Goal: Task Accomplishment & Management: Complete application form

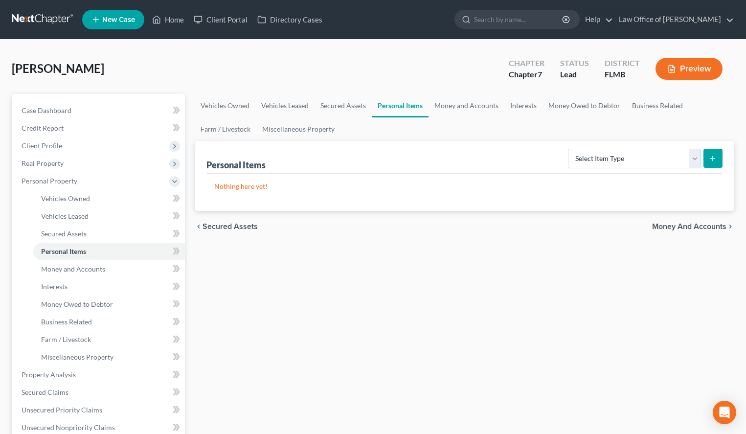
click at [22, 20] on link at bounding box center [43, 20] width 63 height 18
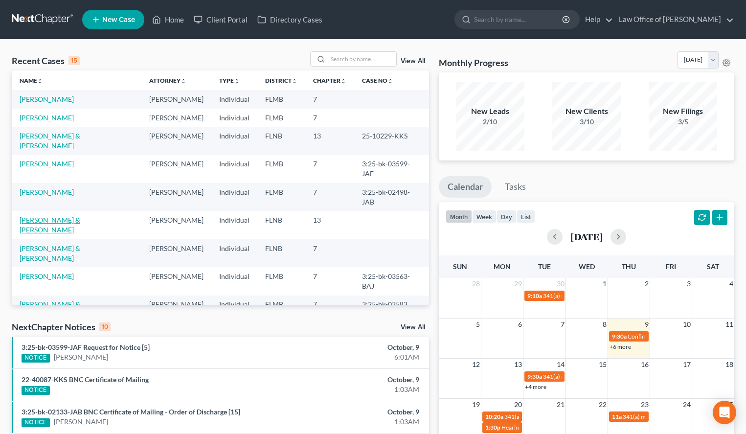
click at [68, 216] on link "[PERSON_NAME] & [PERSON_NAME]" at bounding box center [50, 225] width 61 height 18
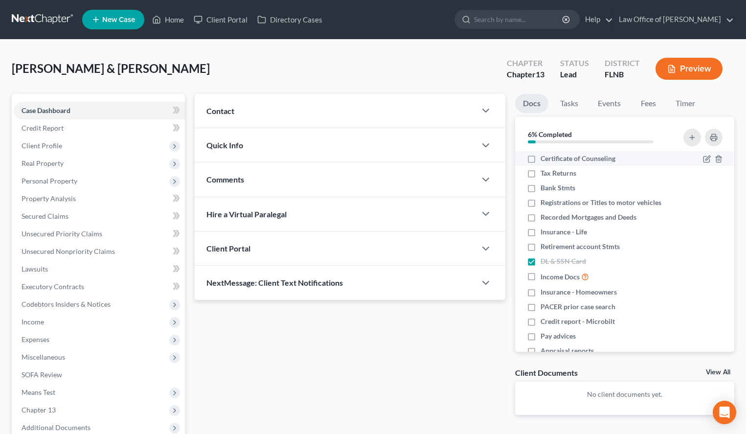
click at [540, 158] on label "Certificate of Counseling" at bounding box center [577, 159] width 75 height 10
click at [544, 158] on input "Certificate of Counseling" at bounding box center [547, 157] width 6 height 6
checkbox input "true"
click at [645, 105] on link "Fees" at bounding box center [647, 103] width 31 height 19
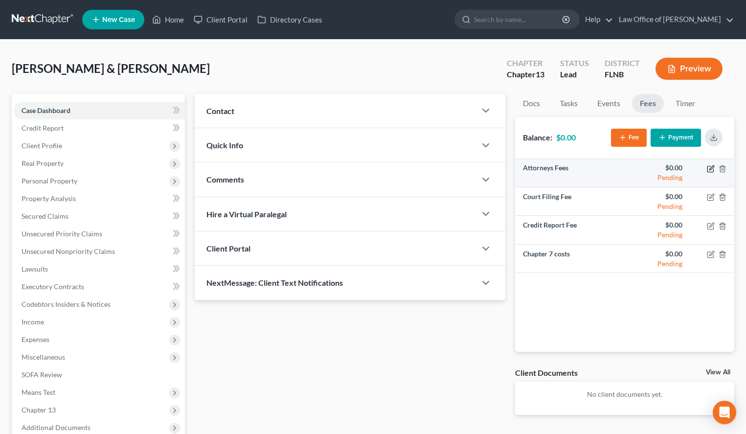
click at [709, 169] on icon "button" at bounding box center [711, 167] width 4 height 4
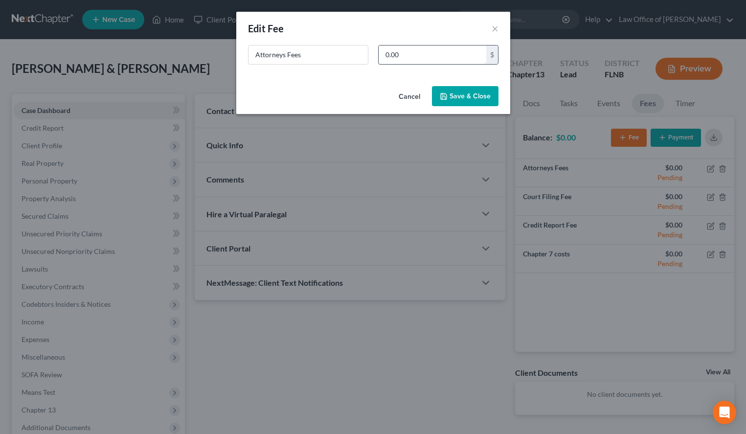
click at [447, 62] on input "0.00" at bounding box center [432, 54] width 108 height 19
type input "2,000.00"
click at [453, 100] on button "Save & Close" at bounding box center [465, 96] width 66 height 21
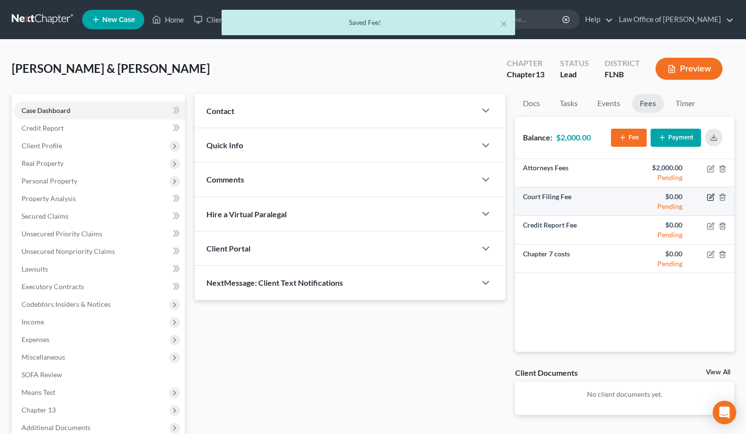
click at [708, 199] on icon "button" at bounding box center [711, 197] width 8 height 8
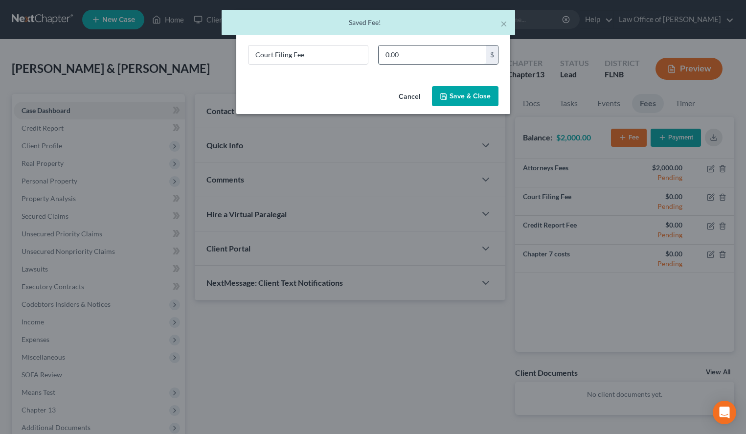
click at [404, 52] on input "0.00" at bounding box center [432, 54] width 108 height 19
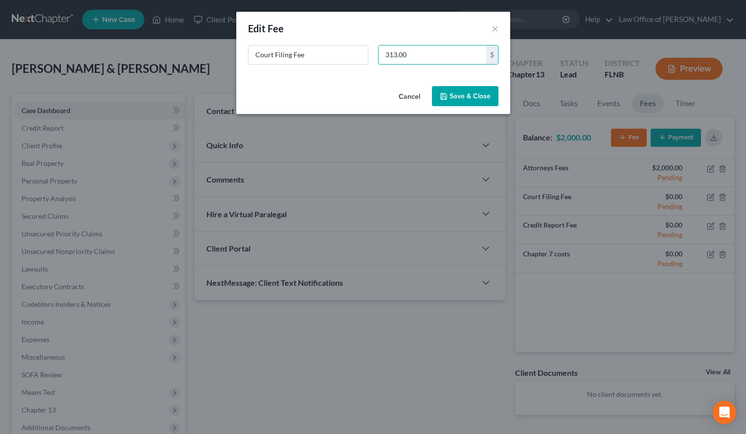
type input "313.00"
click at [440, 90] on button "Save & Close" at bounding box center [465, 96] width 66 height 21
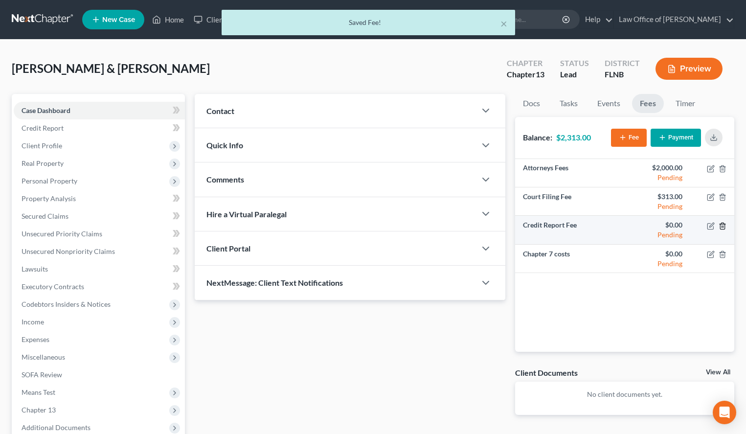
click at [722, 228] on icon "button" at bounding box center [722, 225] width 4 height 6
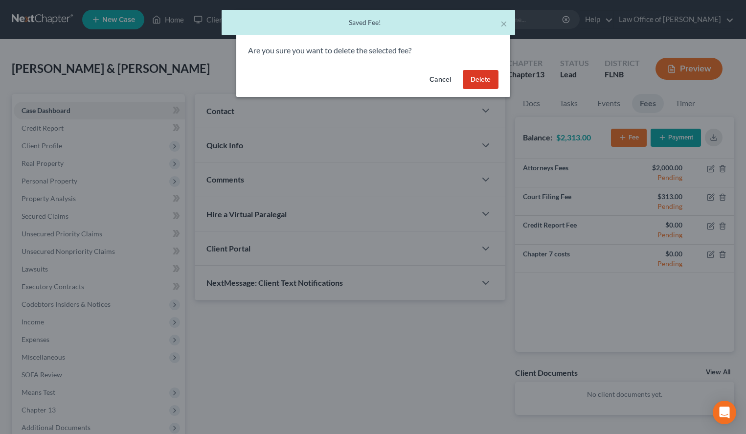
click at [477, 78] on button "Delete" at bounding box center [481, 80] width 36 height 20
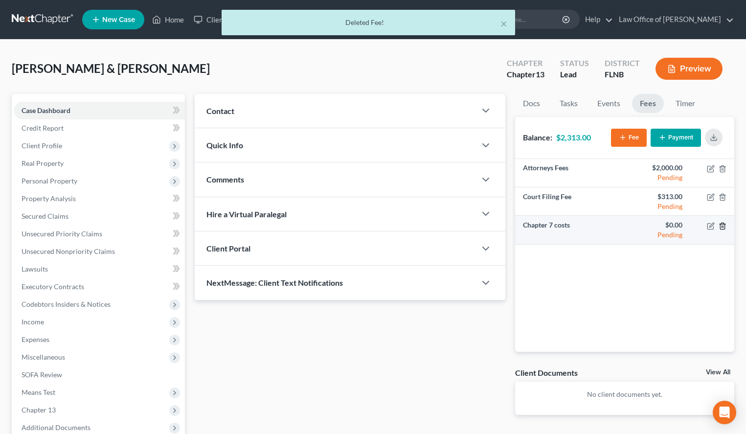
click at [723, 223] on icon "button" at bounding box center [722, 226] width 8 height 8
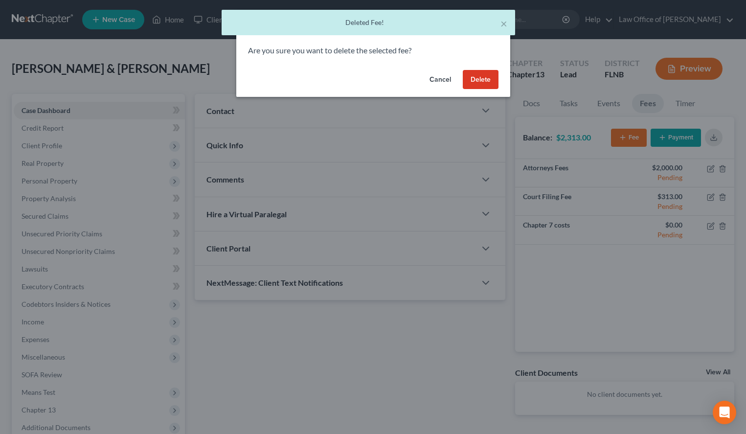
click at [476, 78] on button "Delete" at bounding box center [481, 80] width 36 height 20
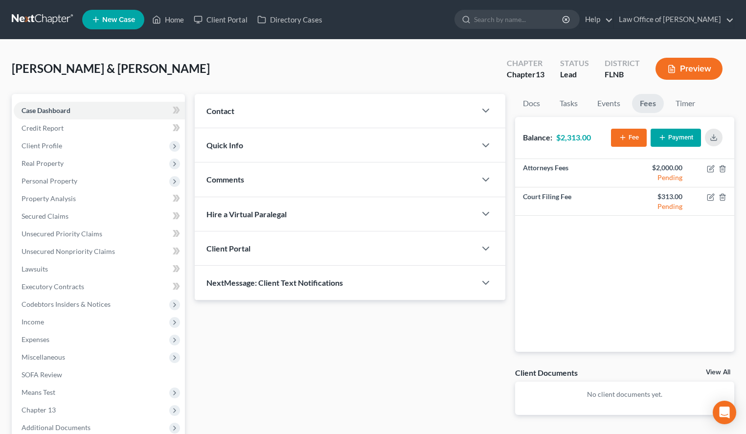
click at [693, 139] on button "Payment" at bounding box center [675, 138] width 50 height 18
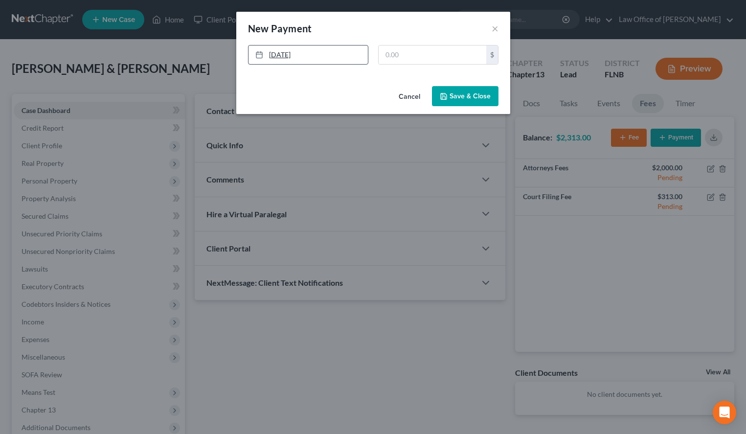
click at [310, 59] on link "[DATE]" at bounding box center [307, 54] width 119 height 19
click at [402, 62] on input "text" at bounding box center [432, 54] width 108 height 19
type input "300.00"
click at [438, 101] on button "Save & Close" at bounding box center [465, 96] width 66 height 21
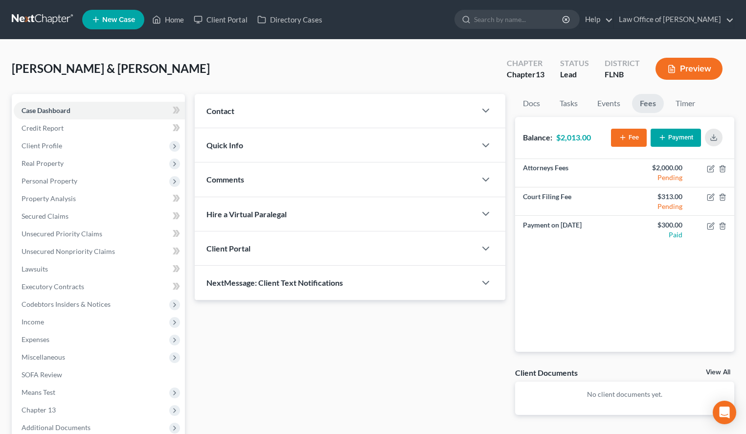
click at [676, 132] on button "Payment" at bounding box center [675, 138] width 50 height 18
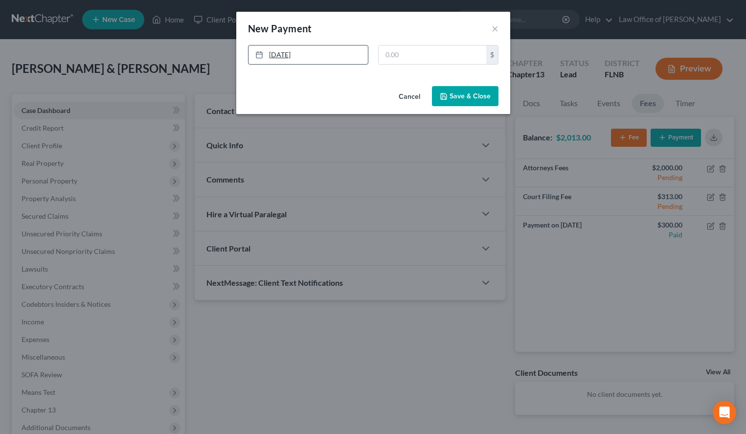
click at [309, 57] on link "10/9/2025" at bounding box center [307, 54] width 119 height 19
click at [391, 53] on input "text" at bounding box center [432, 54] width 108 height 19
type input "2,013.00"
click at [440, 102] on button "Save & Close" at bounding box center [465, 96] width 66 height 21
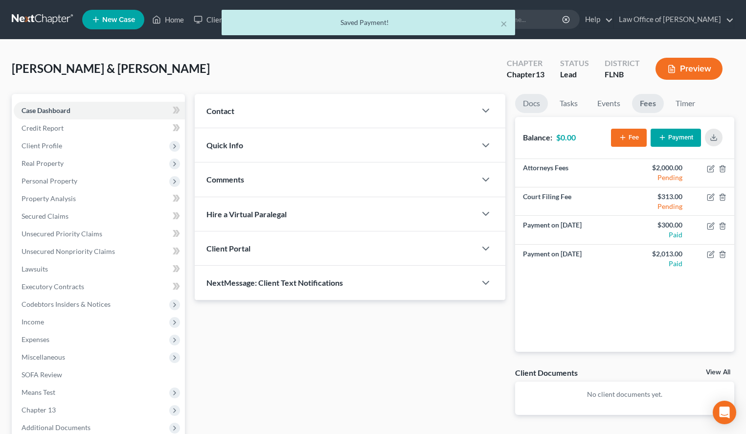
click at [528, 106] on link "Docs" at bounding box center [531, 103] width 33 height 19
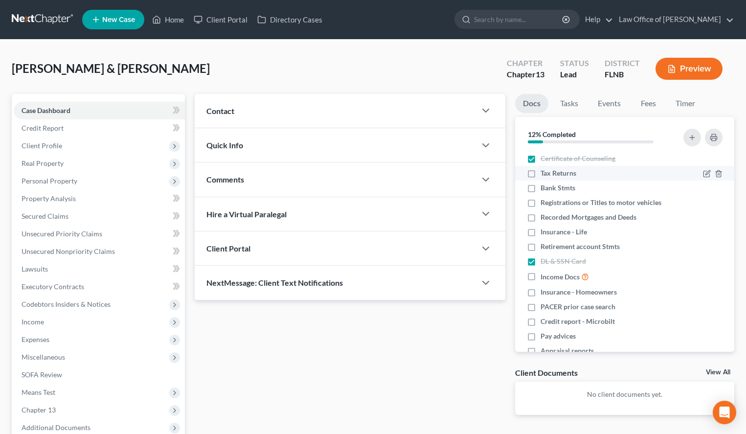
click at [567, 174] on span "Tax Returns" at bounding box center [558, 173] width 36 height 10
click at [551, 174] on input "Tax Returns" at bounding box center [547, 171] width 6 height 6
checkbox input "true"
click at [573, 193] on li "Bank Stmts" at bounding box center [624, 187] width 219 height 15
click at [557, 336] on span "Pay advices" at bounding box center [557, 336] width 35 height 10
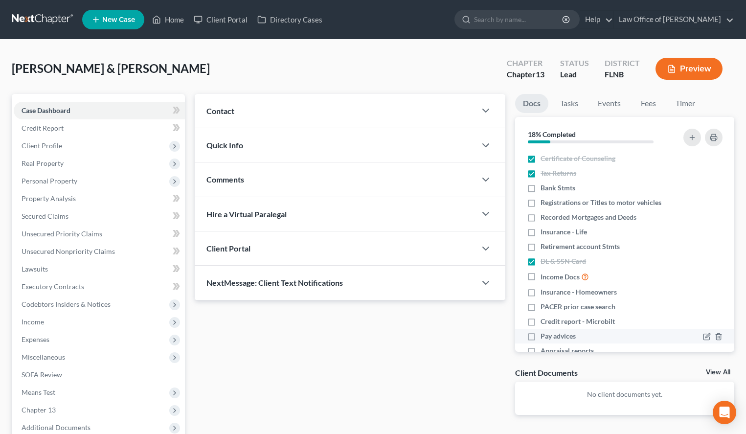
click at [551, 336] on input "Pay advices" at bounding box center [547, 334] width 6 height 6
checkbox input "true"
click at [540, 276] on label "Income Docs" at bounding box center [564, 276] width 48 height 11
click at [544, 276] on input "Income Docs" at bounding box center [547, 274] width 6 height 6
checkbox input "true"
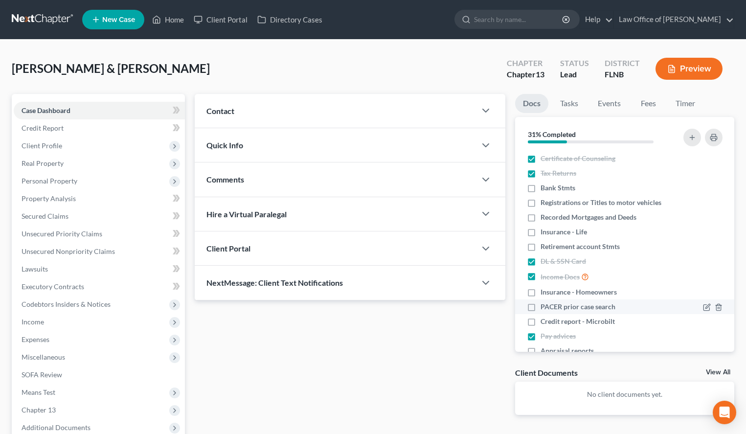
click at [541, 309] on span "PACER prior case search" at bounding box center [577, 307] width 75 height 10
click at [544, 308] on input "PACER prior case search" at bounding box center [547, 305] width 6 height 6
checkbox input "true"
click at [540, 189] on label "Bank Stmts" at bounding box center [557, 188] width 35 height 10
click at [544, 189] on input "Bank Stmts" at bounding box center [547, 186] width 6 height 6
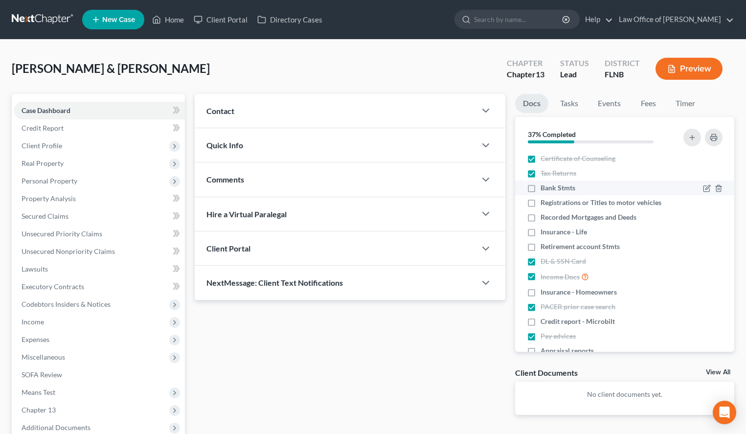
checkbox input "true"
click at [278, 108] on div "Contact" at bounding box center [335, 111] width 281 height 34
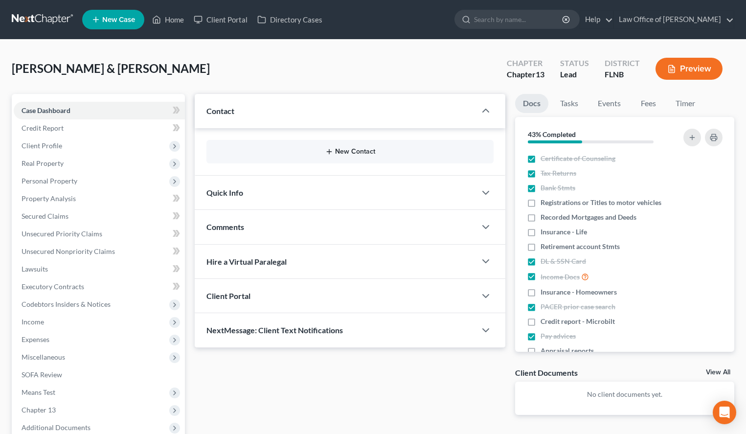
click at [354, 151] on button "New Contact" at bounding box center [349, 152] width 271 height 8
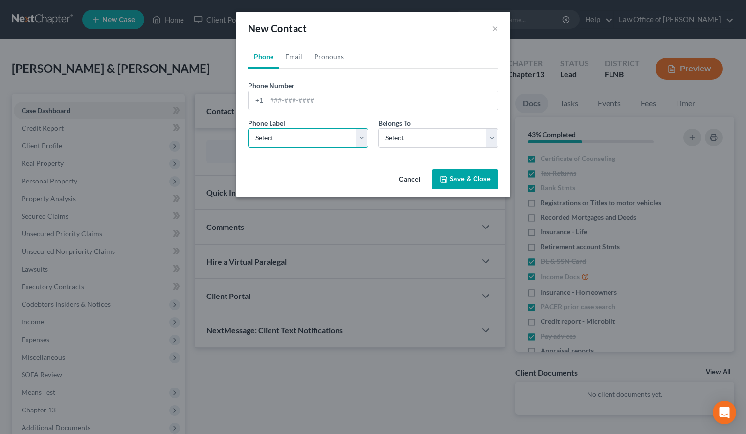
click at [248, 128] on select "Select Mobile Home Work Other" at bounding box center [308, 138] width 120 height 20
select select "0"
click option "Mobile" at bounding box center [0, 0] width 0 height 0
select select "0"
click option "Client" at bounding box center [0, 0] width 0 height 0
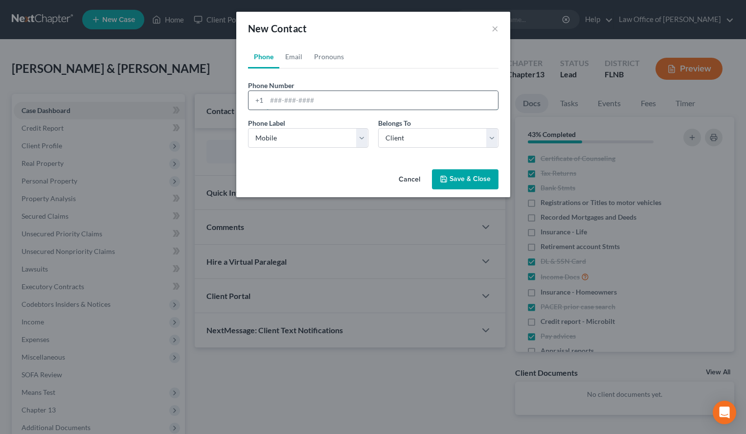
click at [485, 105] on input "tel" at bounding box center [381, 100] width 231 height 19
paste input "(352) 281-4436"
type input "(352) 281-4436"
click at [300, 57] on link "Email" at bounding box center [293, 56] width 29 height 23
click at [248, 128] on select "Select Home Work Other" at bounding box center [308, 138] width 120 height 20
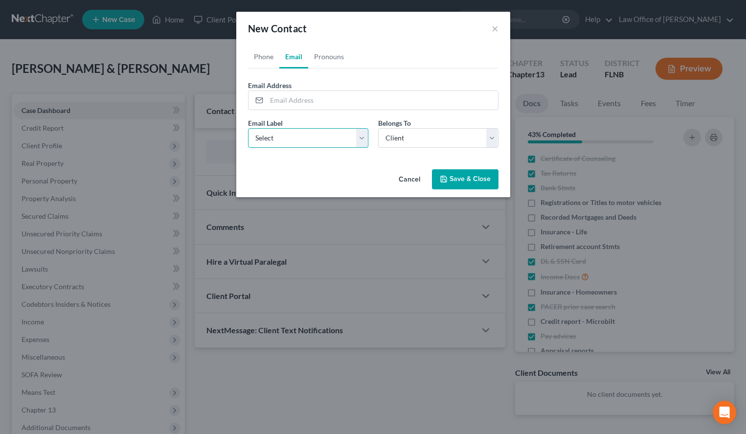
select select "0"
click option "Home" at bounding box center [0, 0] width 0 height 0
click at [415, 107] on input "email" at bounding box center [381, 100] width 231 height 19
paste input "ec2cyily@gmail.com"
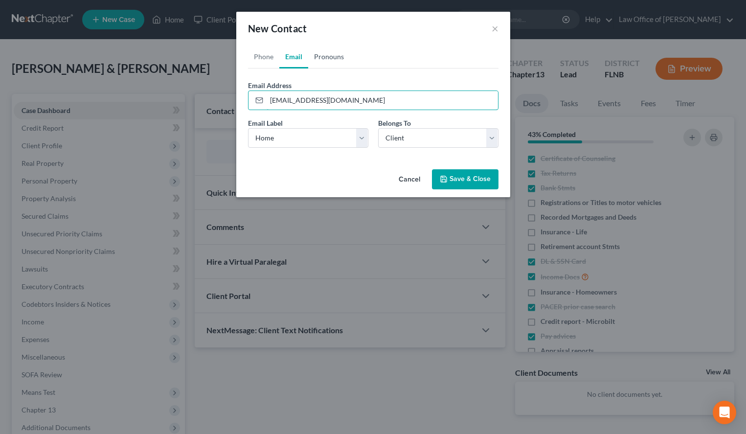
type input "ec2cyily@gmail.com"
click at [337, 64] on link "Pronouns" at bounding box center [329, 56] width 42 height 23
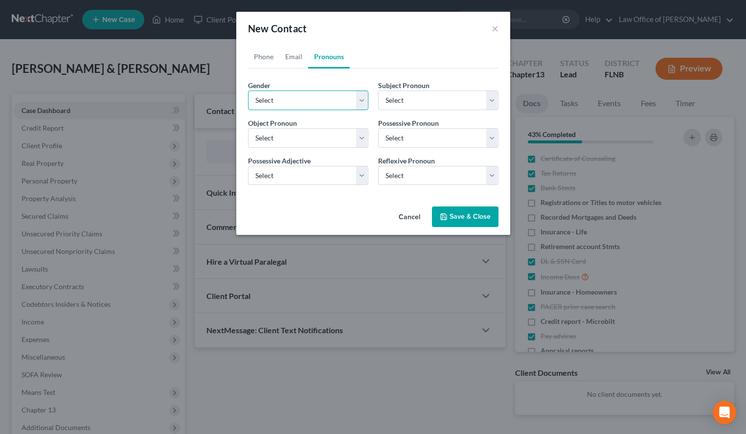
click at [248, 90] on select "Select Male Female Non Binary More Than One Person" at bounding box center [308, 100] width 120 height 20
select select "0"
click option "Male" at bounding box center [0, 0] width 0 height 0
select select "0"
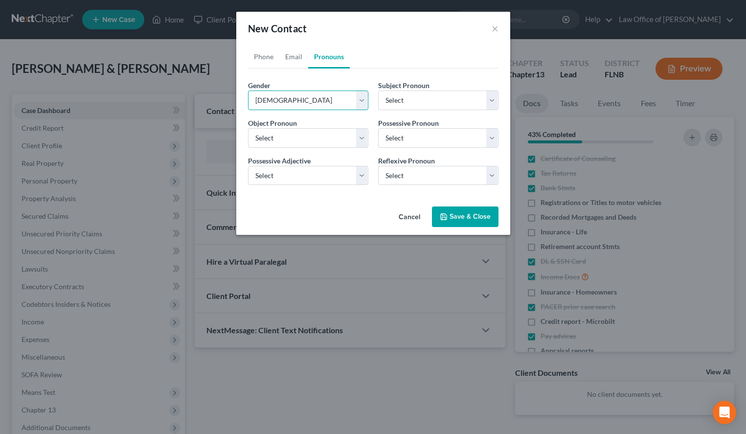
select select "0"
click at [462, 220] on button "Save & Close" at bounding box center [465, 216] width 66 height 21
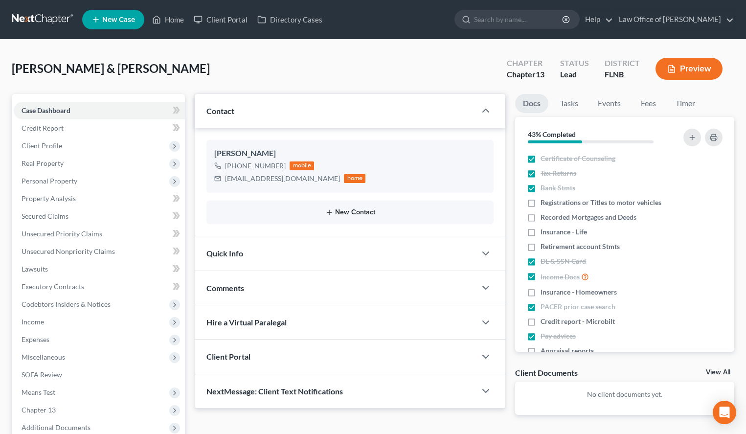
click at [351, 210] on button "New Contact" at bounding box center [349, 212] width 271 height 8
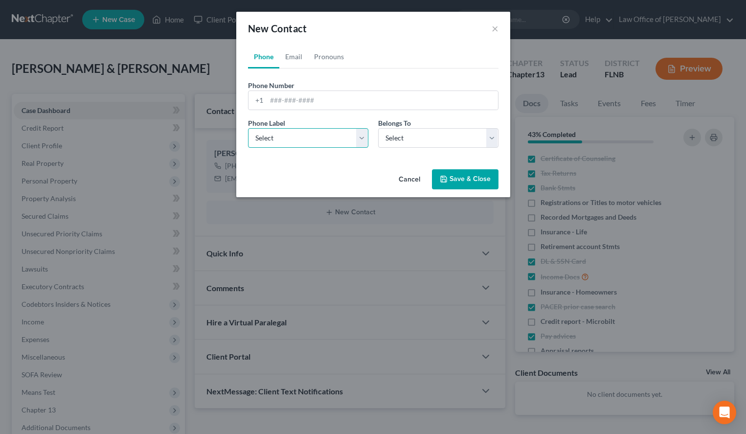
click at [248, 128] on select "Select Mobile Home Work Other" at bounding box center [308, 138] width 120 height 20
select select "0"
click option "Mobile" at bounding box center [0, 0] width 0 height 0
click at [378, 128] on select "Select Client Spouse Other" at bounding box center [438, 138] width 120 height 20
select select "1"
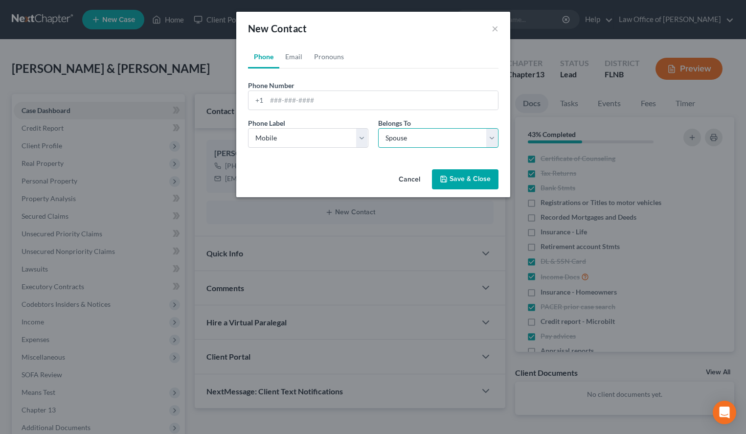
click option "Spouse" at bounding box center [0, 0] width 0 height 0
click at [466, 95] on input "tel" at bounding box center [381, 100] width 231 height 19
paste input "(386) 454-9775"
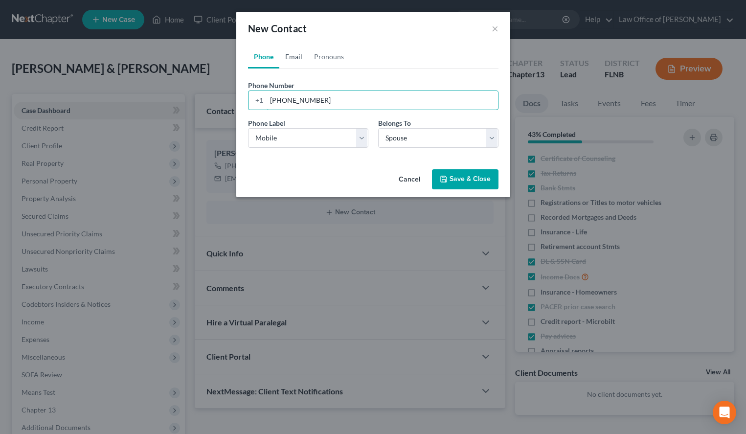
type input "(386) 454-9775"
click at [293, 59] on link "Email" at bounding box center [293, 56] width 29 height 23
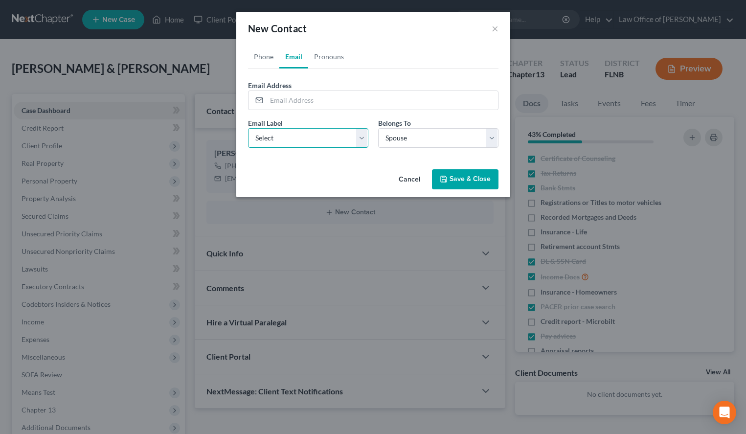
click at [248, 128] on select "Select Home Work Other" at bounding box center [308, 138] width 120 height 20
select select "0"
click option "Home" at bounding box center [0, 0] width 0 height 0
click at [282, 101] on input "email" at bounding box center [381, 100] width 231 height 19
click at [454, 92] on input "email" at bounding box center [381, 100] width 231 height 19
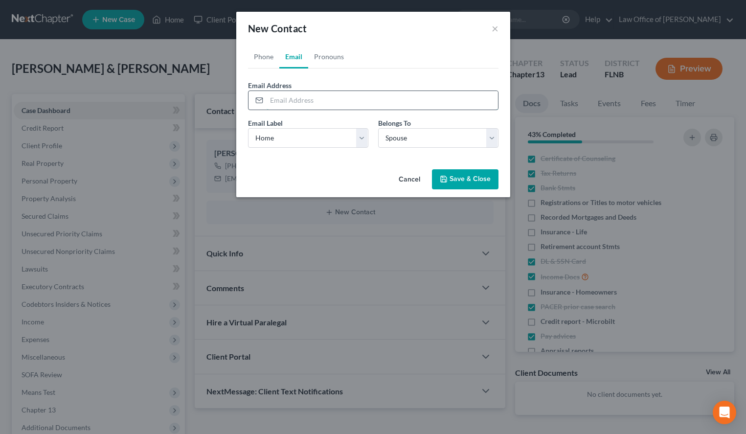
paste input "Seminoledania@gmail.com"
type input "Seminoledania@gmail.com"
click at [326, 54] on link "Pronouns" at bounding box center [329, 56] width 42 height 23
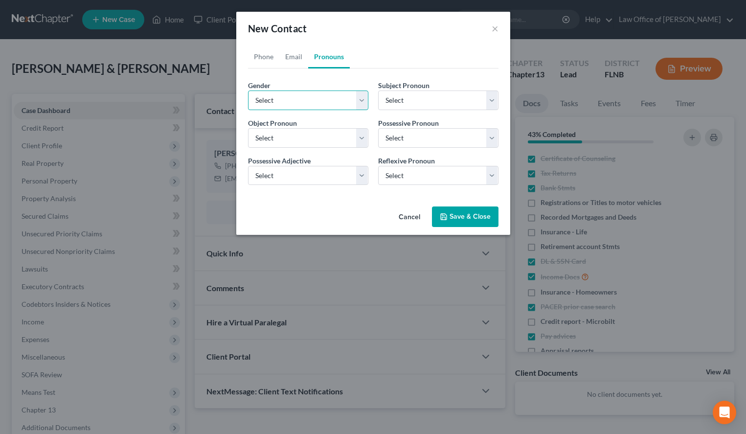
click at [248, 90] on select "Select Male Female Non Binary More Than One Person" at bounding box center [308, 100] width 120 height 20
select select "1"
click option "Female" at bounding box center [0, 0] width 0 height 0
select select "1"
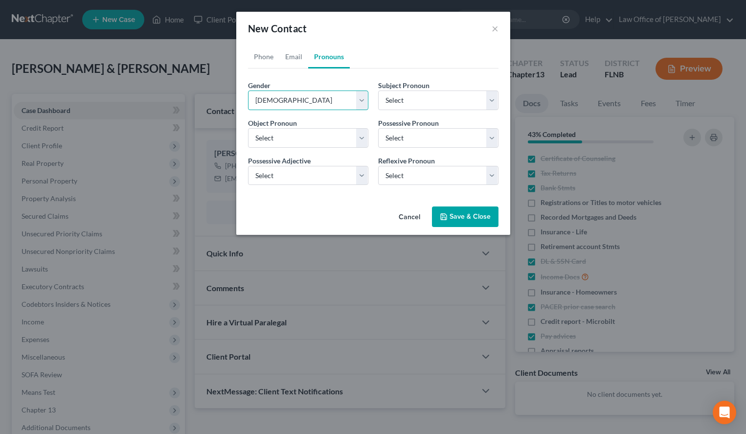
select select "1"
click at [470, 218] on button "Save & Close" at bounding box center [465, 216] width 66 height 21
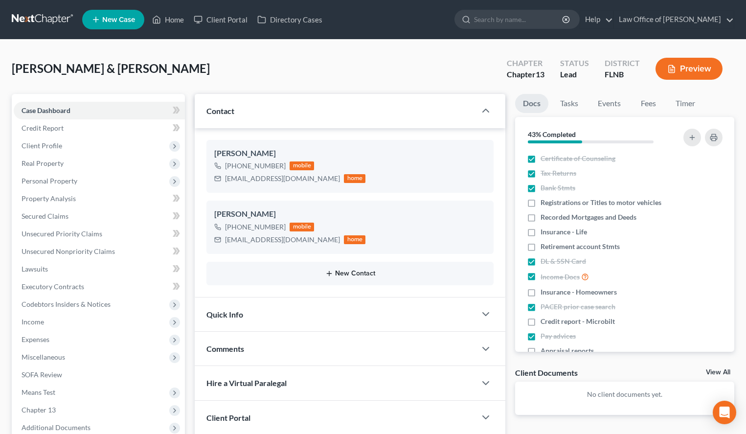
click at [350, 273] on button "New Contact" at bounding box center [349, 273] width 271 height 8
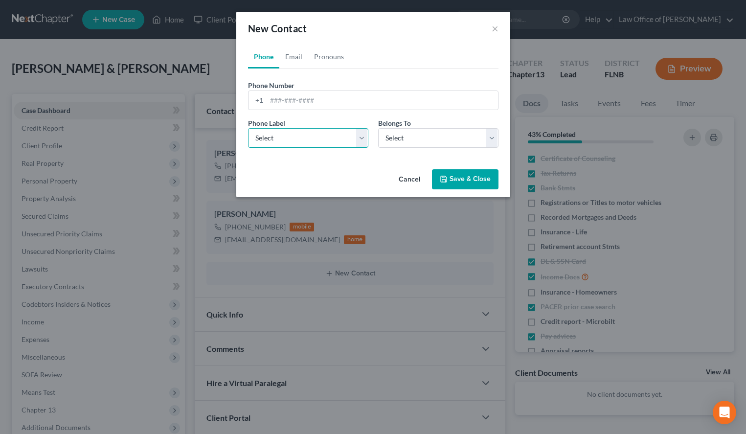
click at [248, 128] on select "Select Mobile Home Work Other" at bounding box center [308, 138] width 120 height 20
select select "1"
click option "Home" at bounding box center [0, 0] width 0 height 0
click at [378, 128] on select "Select Client Spouse Other" at bounding box center [438, 138] width 120 height 20
select select "2"
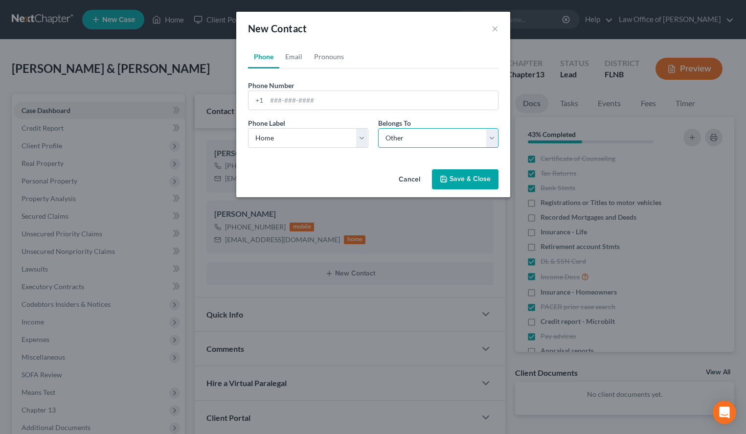
click option "Other" at bounding box center [0, 0] width 0 height 0
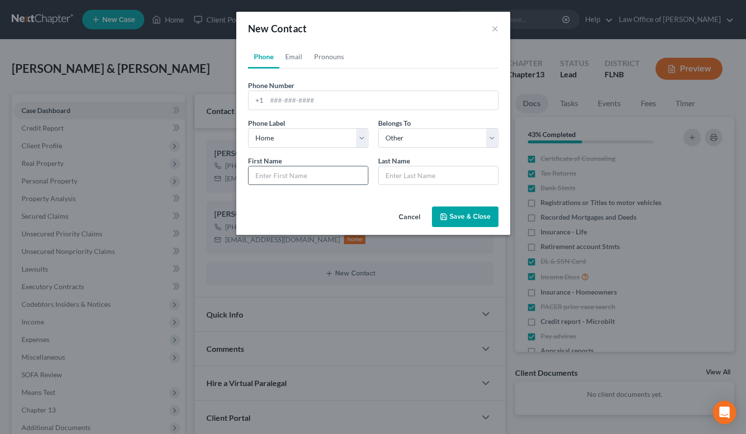
click at [339, 172] on input "text" at bounding box center [307, 175] width 119 height 19
type input "Carlos & Dania"
type input "Freeman"
click at [316, 108] on input "tel" at bounding box center [381, 100] width 231 height 19
click at [403, 98] on input "tel" at bounding box center [381, 100] width 231 height 19
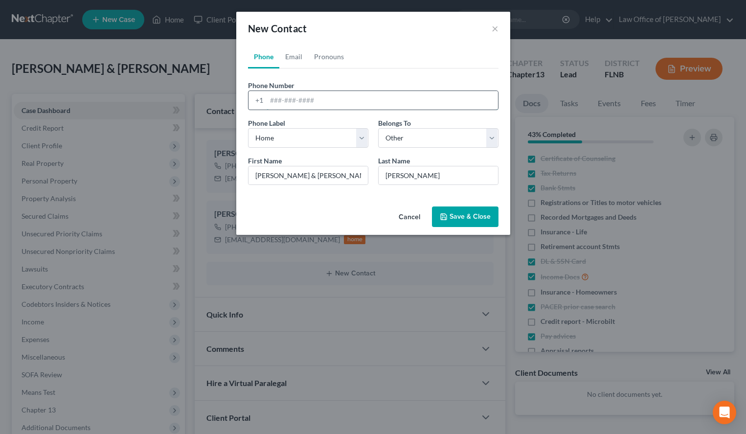
paste input "(386) 454-9775"
type input "(386) 454-9775"
click at [323, 61] on link "Pronouns" at bounding box center [329, 56] width 42 height 23
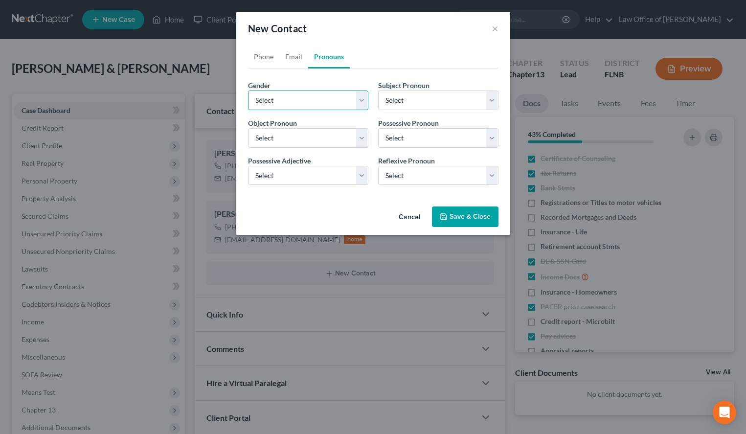
click at [248, 90] on select "Select Male Female Non Binary More Than One Person" at bounding box center [308, 100] width 120 height 20
select select "3"
click option "More Than One Person" at bounding box center [0, 0] width 0 height 0
select select "3"
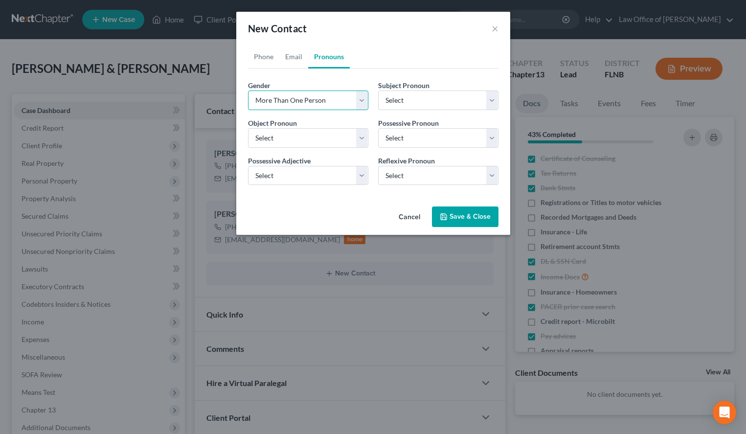
select select "3"
click at [473, 218] on button "Save & Close" at bounding box center [465, 216] width 66 height 21
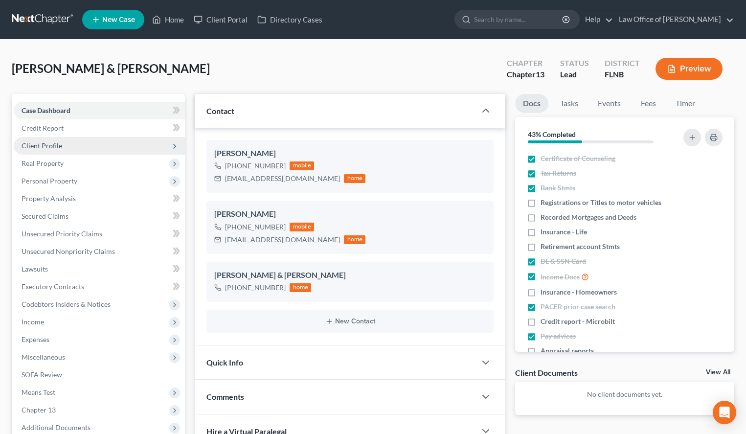
click at [48, 146] on span "Client Profile" at bounding box center [42, 145] width 41 height 8
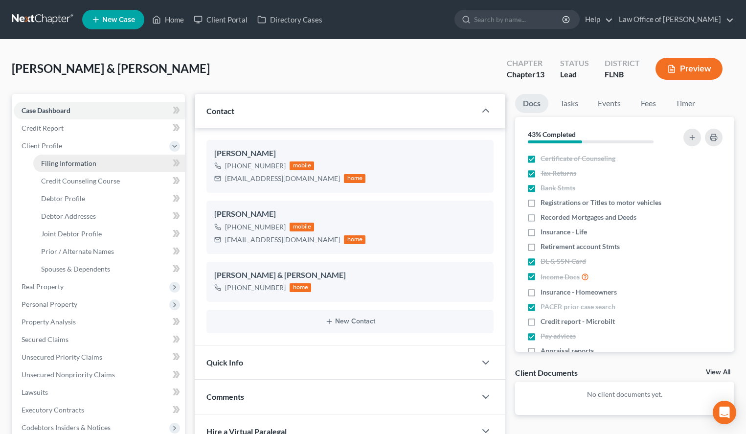
click at [128, 161] on link "Filing Information" at bounding box center [109, 164] width 152 height 18
select select "1"
select select "3"
select select "9"
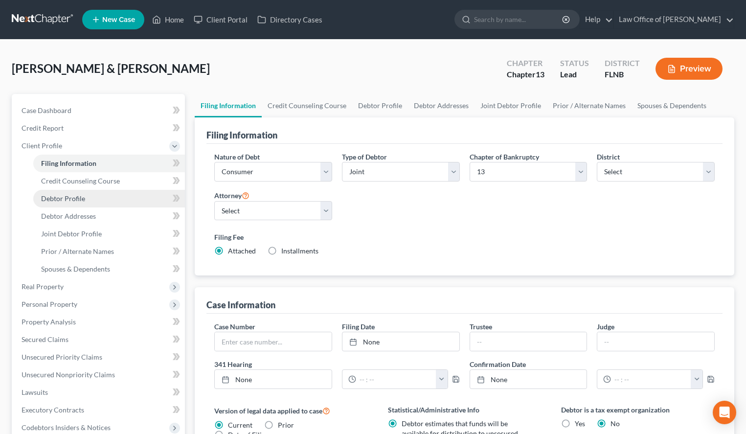
click at [89, 194] on link "Debtor Profile" at bounding box center [109, 199] width 152 height 18
select select "1"
select select "0"
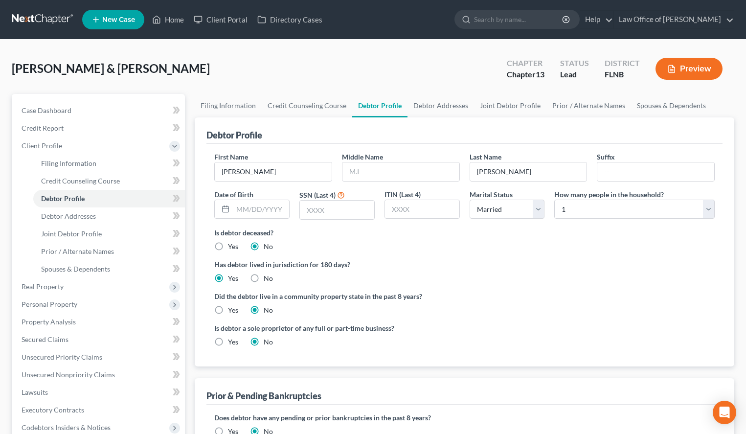
click at [721, 280] on div "First Name Carlos Middle Name Last Name Freeman Suffix Date of Birth SSN (Last …" at bounding box center [464, 255] width 516 height 222
click at [397, 165] on input "text" at bounding box center [400, 171] width 117 height 19
type input "Marino"
click at [276, 210] on input "text" at bounding box center [261, 209] width 56 height 19
type input "04/13/1980"
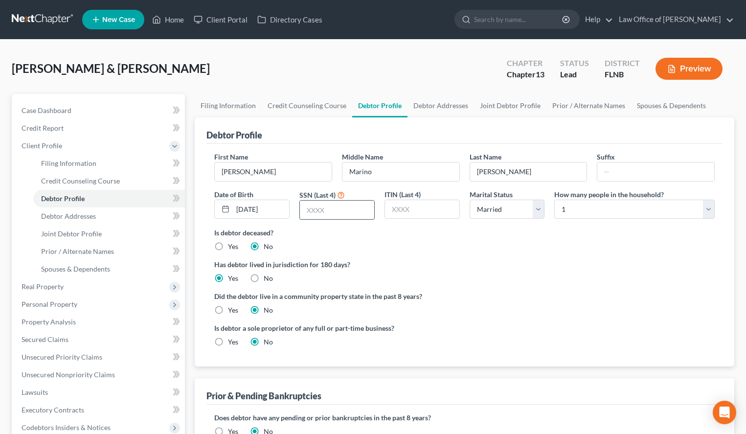
click at [301, 216] on input "text" at bounding box center [337, 209] width 74 height 19
click at [554, 199] on select "Select 1 2 3 4 5 6 7 8 9 10 11 12 13 14 15 16 17 18 19 20" at bounding box center [634, 209] width 160 height 20
select select "1"
click option "2" at bounding box center [0, 0] width 0 height 0
click at [319, 210] on input "text" at bounding box center [337, 209] width 74 height 19
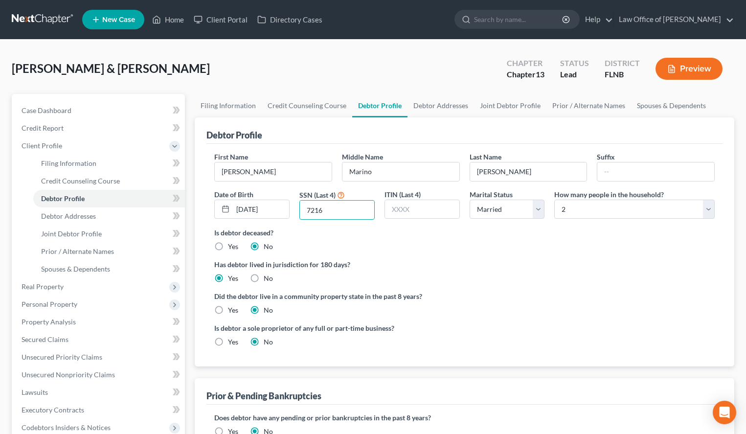
type input "7216"
click at [529, 118] on div "Debtor Profile" at bounding box center [464, 130] width 516 height 26
click at [443, 105] on link "Debtor Addresses" at bounding box center [440, 105] width 66 height 23
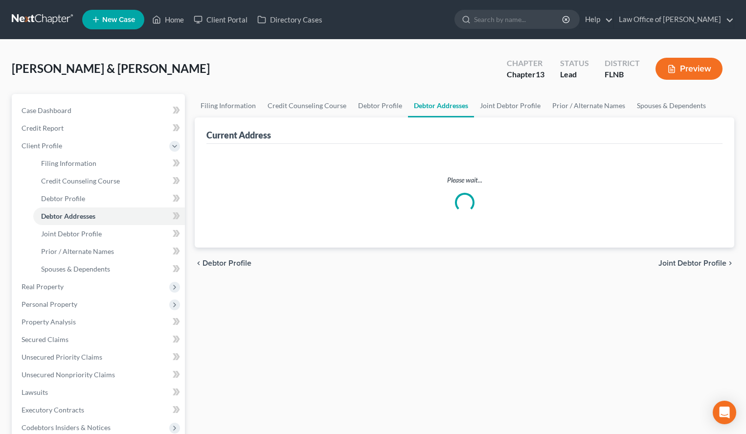
select select "0"
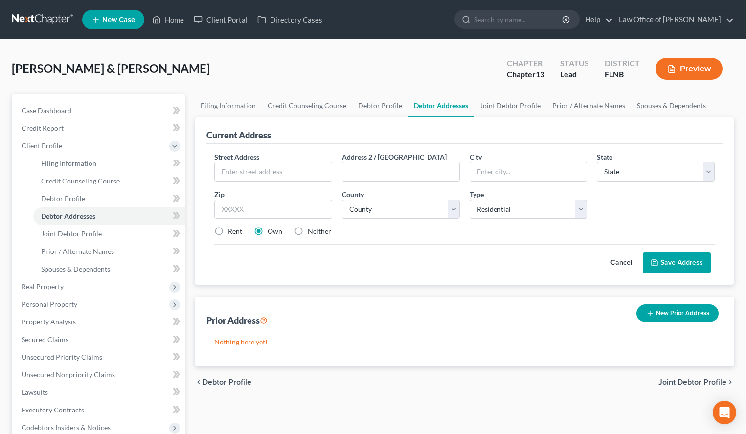
click at [228, 232] on label "Rent" at bounding box center [235, 231] width 14 height 10
click at [232, 232] on input "Rent" at bounding box center [235, 229] width 6 height 6
radio input "true"
click at [241, 163] on input "text" at bounding box center [273, 171] width 117 height 19
click at [252, 170] on input "text" at bounding box center [273, 171] width 117 height 19
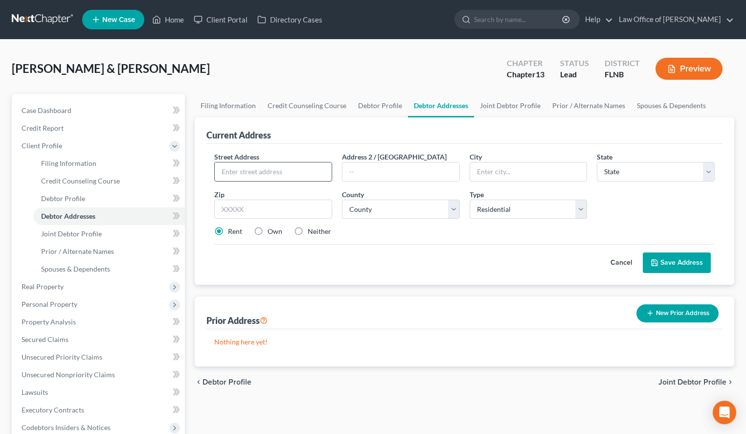
paste input "PO Box 2933"
type input "PO Box 2933"
click at [264, 204] on input "text" at bounding box center [273, 209] width 118 height 20
type input "32655"
type input "High Springs"
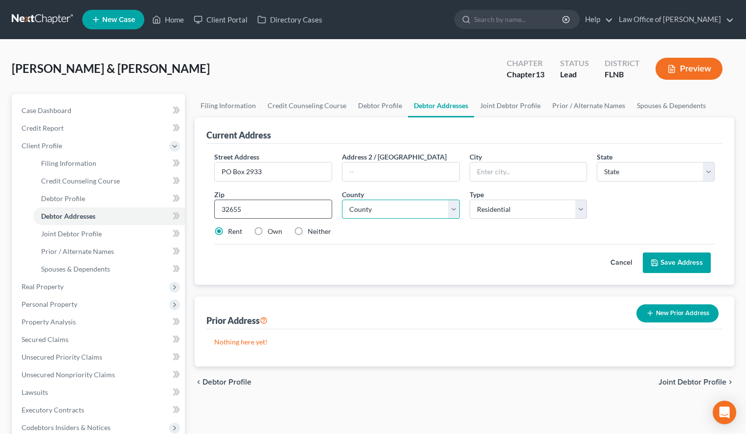
select select "9"
click at [342, 199] on select "County Alachua County Baker County Bay County Bradford County Brevard County Br…" at bounding box center [401, 209] width 118 height 20
select select "40"
click option "Marion County" at bounding box center [0, 0] width 0 height 0
click at [661, 259] on button "Save Address" at bounding box center [676, 262] width 68 height 21
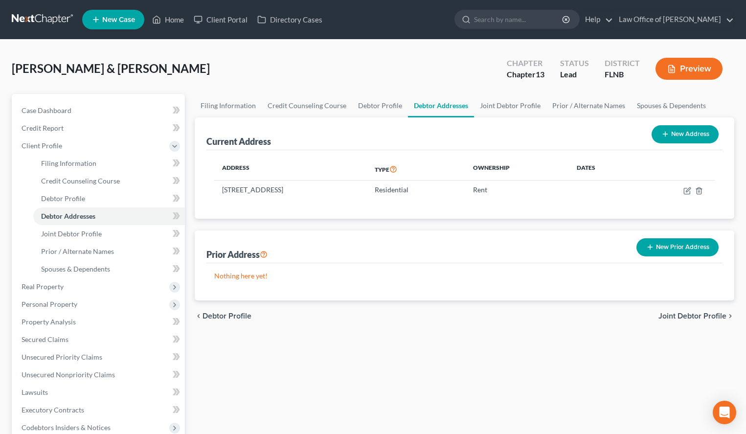
click at [430, 407] on div "Filing Information Credit Counseling Course Debtor Profile Debtor Addresses Joi…" at bounding box center [464, 359] width 549 height 530
click at [686, 133] on button "New Address" at bounding box center [684, 134] width 67 height 18
select select "0"
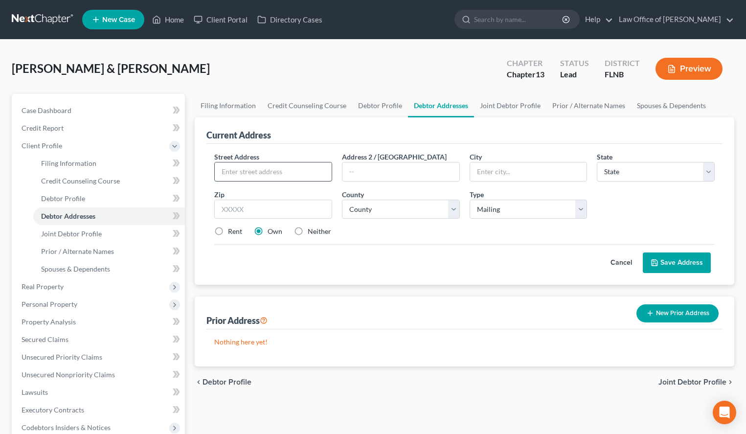
click at [269, 170] on input "text" at bounding box center [273, 171] width 117 height 19
paste input "276 SW Silent Court"
type input "276 SW Silent Court"
click at [305, 209] on input "text" at bounding box center [273, 209] width 118 height 20
type input "32038"
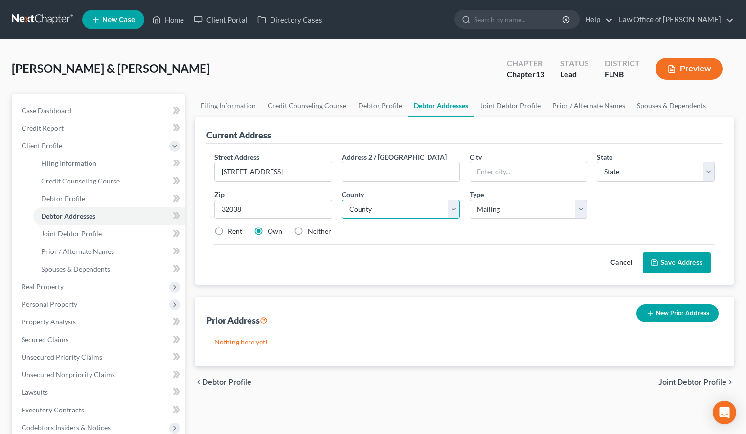
type input "Fort White"
select select "9"
click at [342, 199] on select "County Alachua County Baker County Bay County Bradford County Brevard County Br…" at bounding box center [401, 209] width 118 height 20
select select "11"
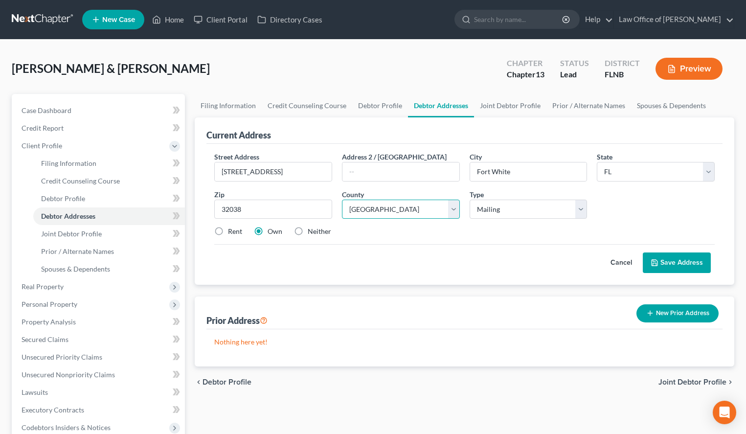
click option "Columbia County" at bounding box center [0, 0] width 0 height 0
click at [662, 261] on button "Save Address" at bounding box center [676, 262] width 68 height 21
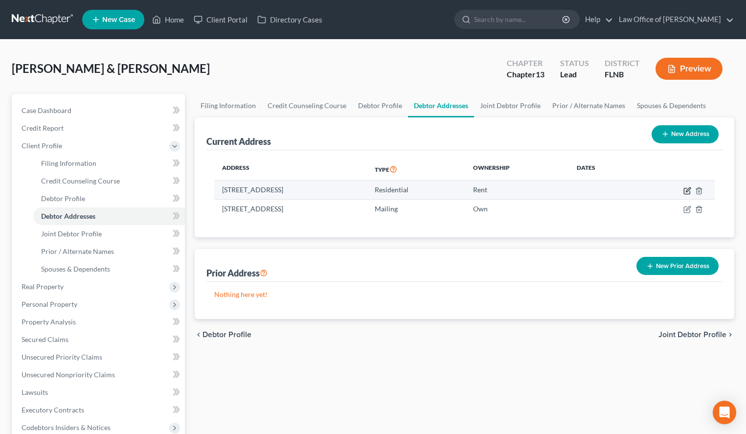
click at [687, 189] on icon "button" at bounding box center [687, 191] width 8 height 8
select select "9"
select select "40"
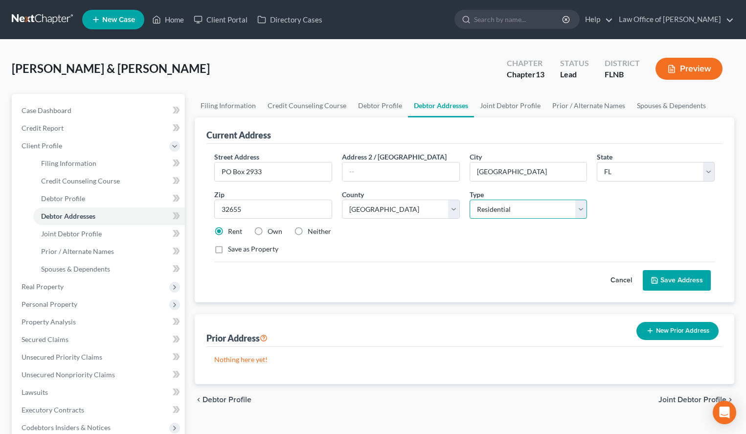
click at [469, 199] on select "Select Residential Mailing Rental Business" at bounding box center [528, 209] width 118 height 20
click option "Mailing" at bounding box center [0, 0] width 0 height 0
click at [469, 199] on select "Select Mailing Rental Business" at bounding box center [528, 209] width 118 height 20
select select "0"
click option "Mailing" at bounding box center [0, 0] width 0 height 0
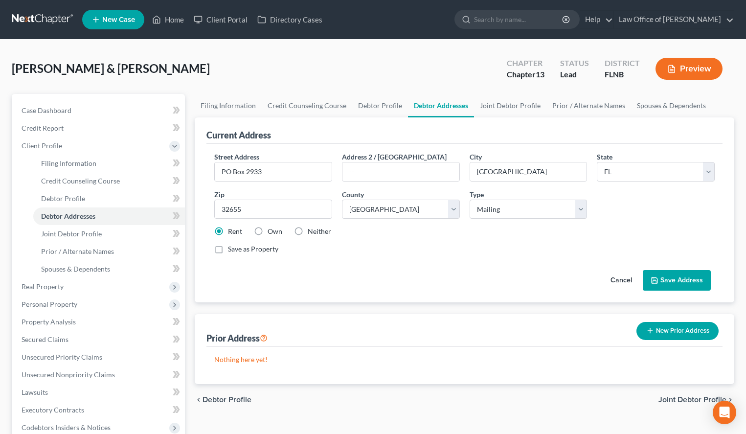
click at [655, 276] on icon at bounding box center [654, 280] width 8 height 8
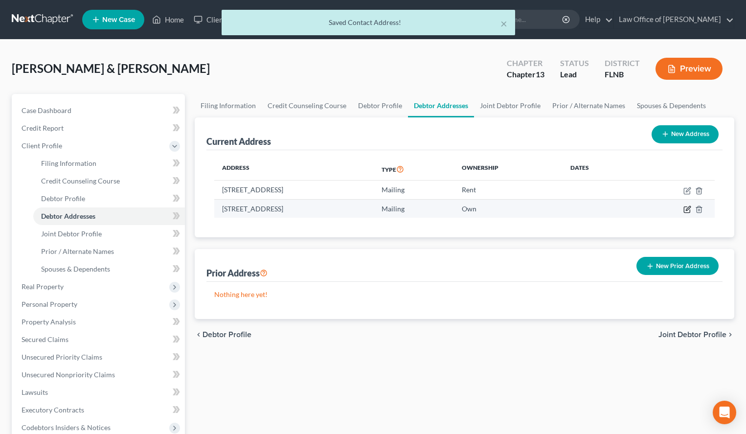
click at [686, 210] on icon "button" at bounding box center [688, 208] width 4 height 4
select select "9"
select select "11"
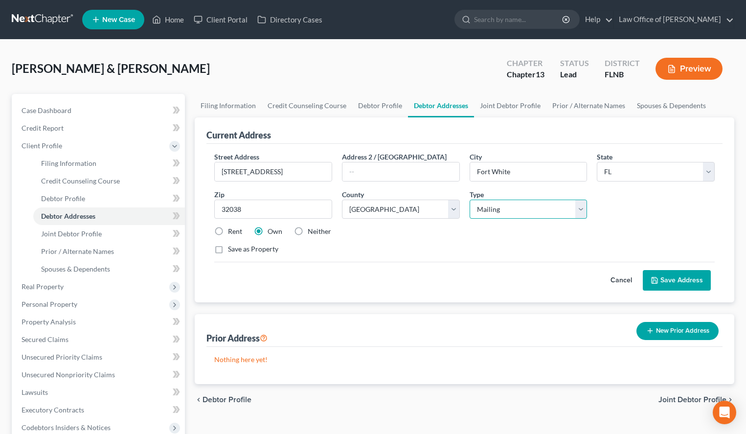
click at [469, 199] on select "Select Residential Mailing Rental Business" at bounding box center [528, 209] width 118 height 20
select select "0"
click option "Residential" at bounding box center [0, 0] width 0 height 0
click at [228, 250] on label "Save as Property" at bounding box center [253, 249] width 50 height 10
click at [232, 250] on input "Save as Property" at bounding box center [235, 247] width 6 height 6
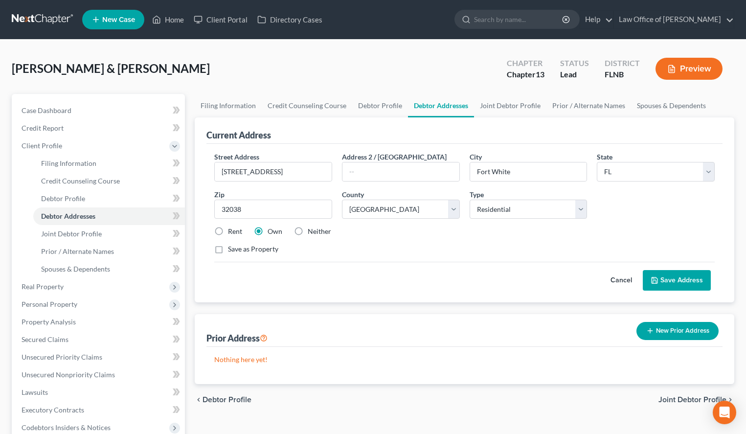
checkbox input "true"
click at [696, 281] on button "Save Address" at bounding box center [676, 280] width 68 height 21
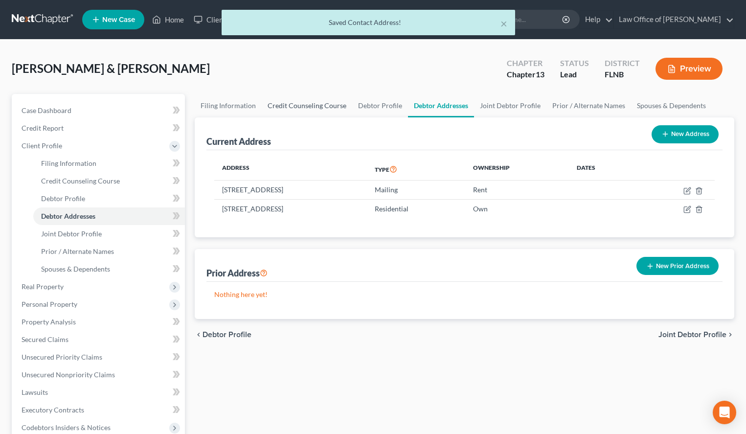
click at [305, 108] on link "Credit Counseling Course" at bounding box center [307, 105] width 90 height 23
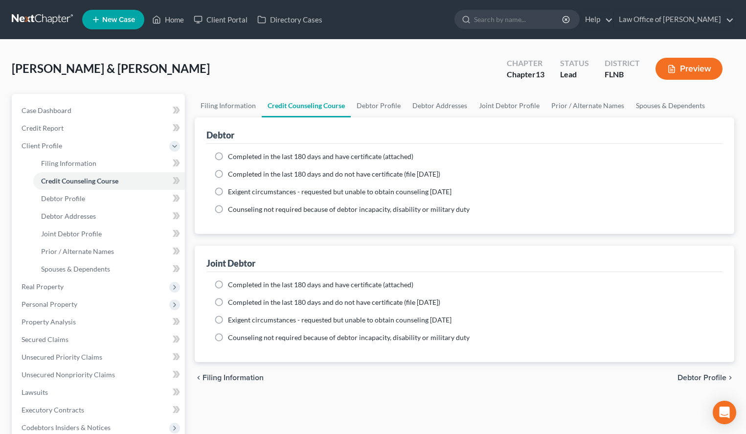
click at [228, 156] on label "Completed in the last 180 days and have certificate (attached)" at bounding box center [320, 157] width 185 height 10
click at [232, 156] on input "Completed in the last 180 days and have certificate (attached)" at bounding box center [235, 155] width 6 height 6
radio input "true"
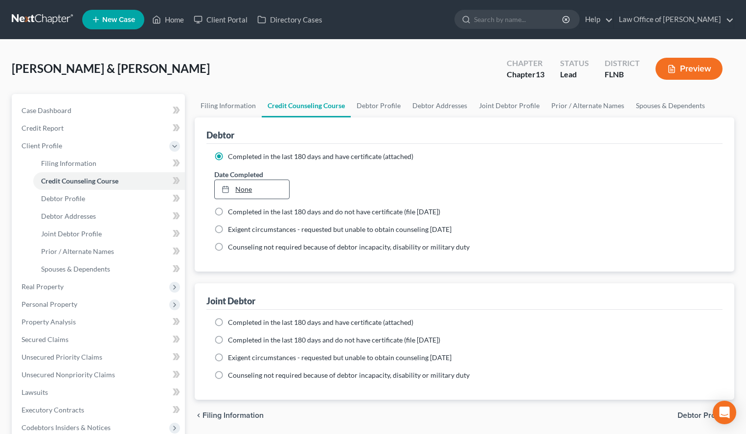
type input "10/9/2025"
click at [274, 192] on link "10/9/2025" at bounding box center [252, 189] width 74 height 19
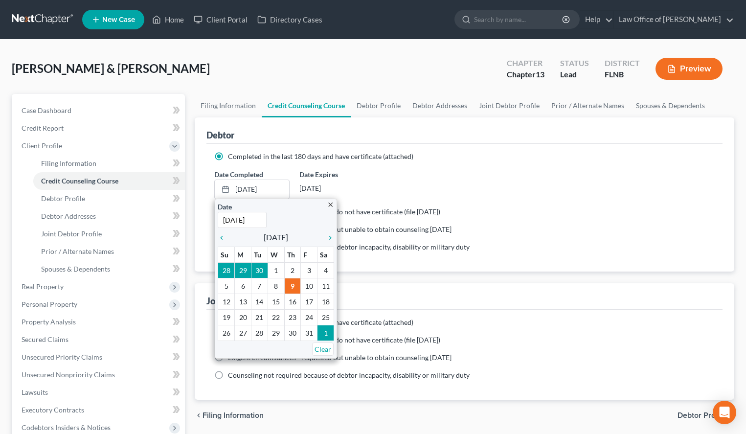
click at [460, 247] on span "Counseling not required because of debtor incapacity, disability or military du…" at bounding box center [349, 247] width 242 height 8
click at [238, 247] on input "Counseling not required because of debtor incapacity, disability or military du…" at bounding box center [235, 245] width 6 height 6
radio input "true"
radio input "false"
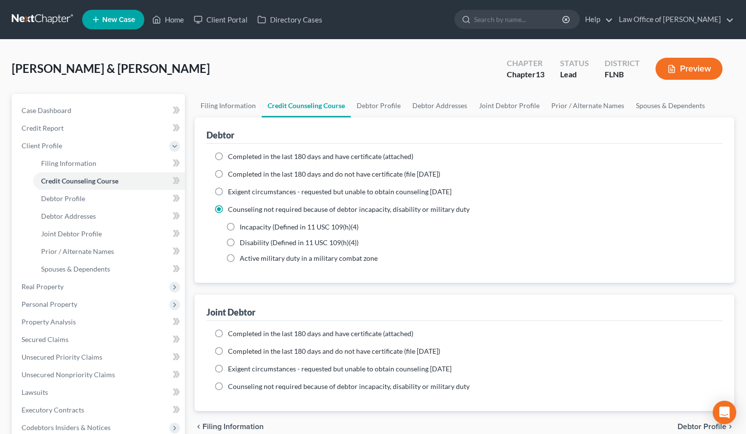
click at [228, 155] on label "Completed in the last 180 days and have certificate (attached)" at bounding box center [320, 157] width 185 height 10
click at [232, 155] on input "Completed in the last 180 days and have certificate (attached)" at bounding box center [235, 155] width 6 height 6
radio input "true"
radio input "false"
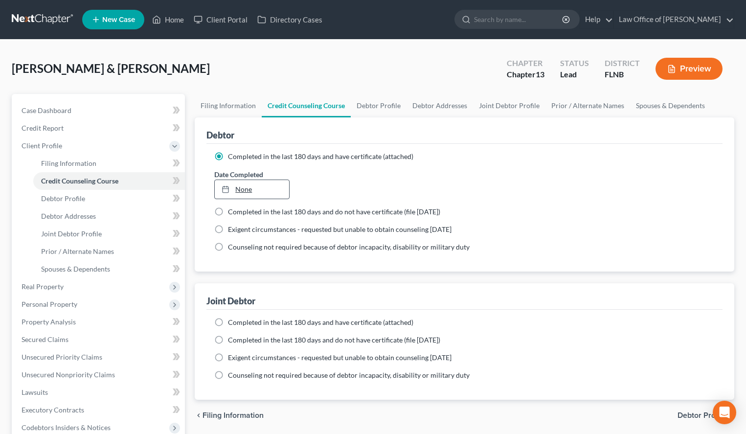
type input "10/9/2025"
click at [265, 196] on link "None" at bounding box center [252, 189] width 74 height 19
click at [360, 322] on span "Completed in the last 180 days and have certificate (attached)" at bounding box center [320, 322] width 185 height 8
click at [238, 322] on input "Completed in the last 180 days and have certificate (attached)" at bounding box center [235, 320] width 6 height 6
radio input "true"
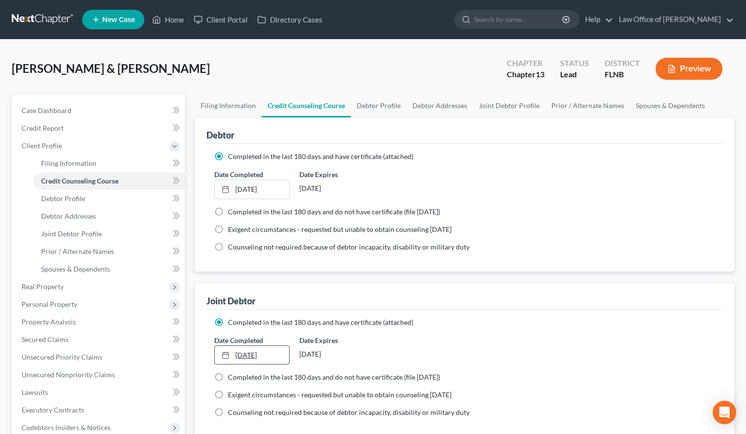
click at [256, 354] on link "10/9/2025" at bounding box center [252, 355] width 74 height 19
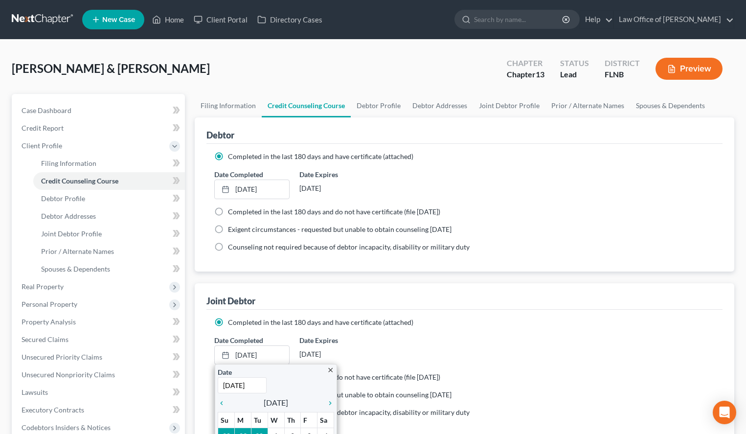
click at [528, 293] on div "Joint Debtor" at bounding box center [464, 296] width 516 height 26
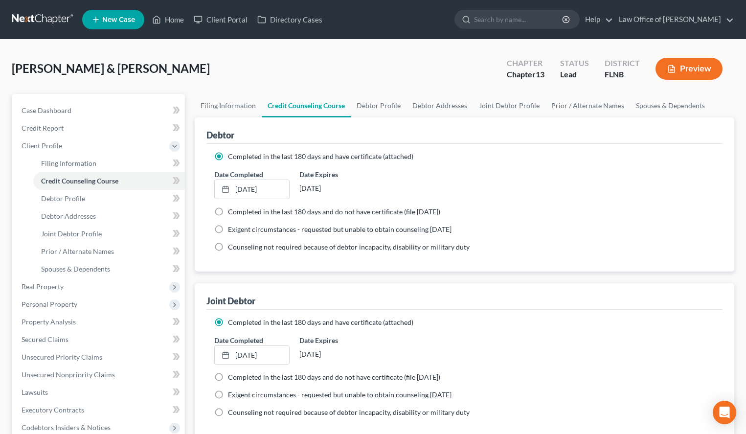
click at [565, 144] on div "Completed in the last 180 days and have certificate (attached) Date Completed 1…" at bounding box center [464, 208] width 516 height 128
click at [122, 158] on link "Filing Information" at bounding box center [109, 164] width 152 height 18
select select "1"
select select "3"
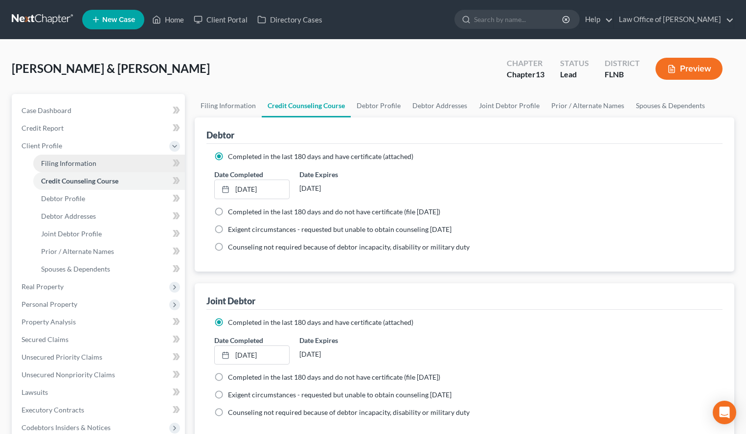
select select "16"
select select "0"
select select "9"
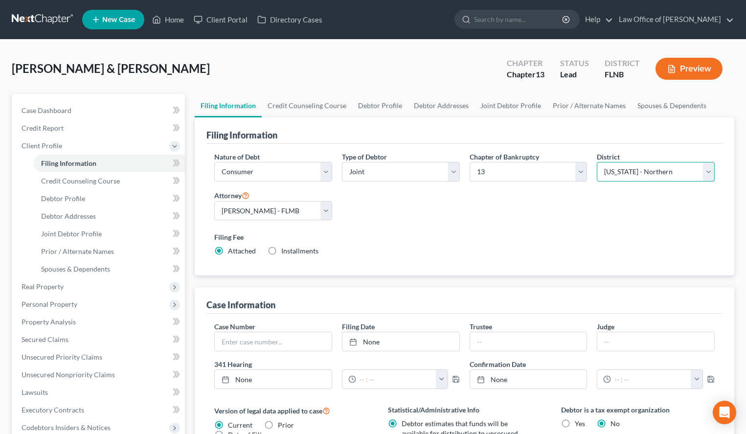
click at [597, 162] on select "Select Alabama - Middle Alabama - Northern Alabama - Southern Alaska Arizona Ar…" at bounding box center [656, 172] width 118 height 20
select select "15"
click option "Florida - Middle" at bounding box center [0, 0] width 0 height 0
click at [100, 237] on link "Joint Debtor Profile" at bounding box center [109, 234] width 152 height 18
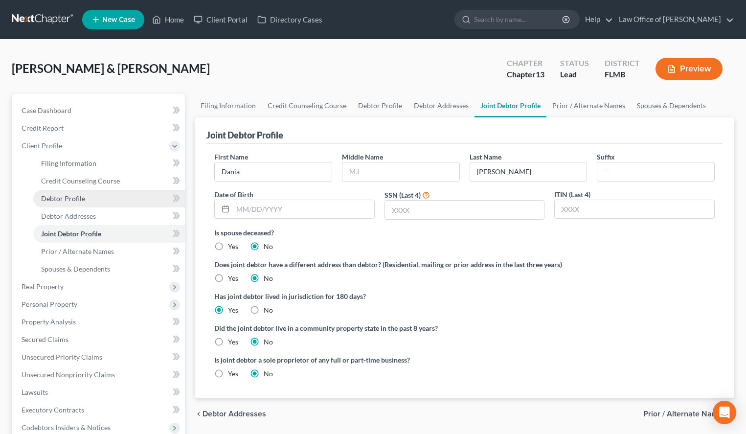
click at [127, 203] on link "Debtor Profile" at bounding box center [109, 199] width 152 height 18
select select "1"
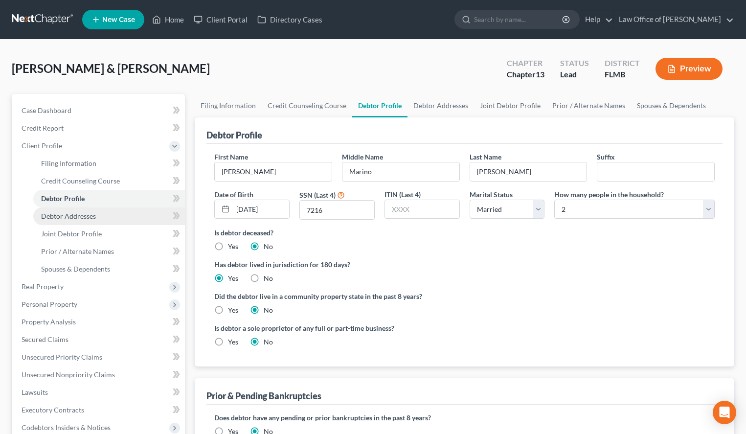
click at [130, 213] on link "Debtor Addresses" at bounding box center [109, 216] width 152 height 18
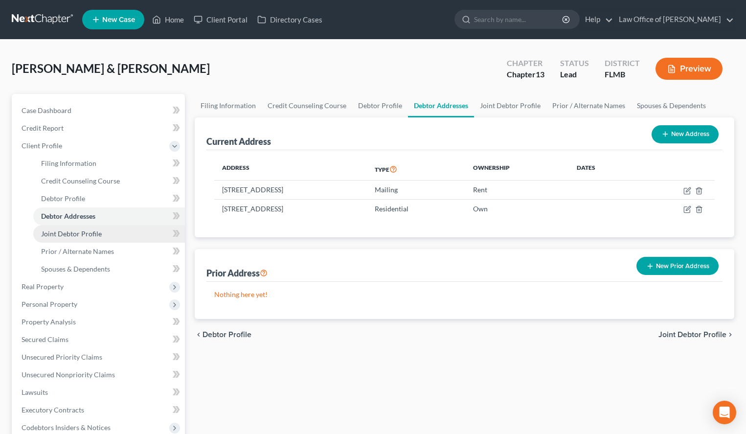
click at [133, 232] on link "Joint Debtor Profile" at bounding box center [109, 234] width 152 height 18
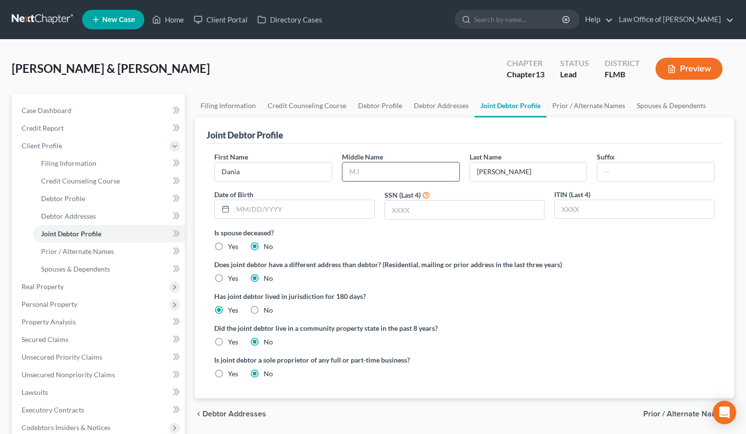
click at [371, 166] on input "text" at bounding box center [400, 171] width 117 height 19
click at [661, 250] on div "Is spouse deceased? Yes No" at bounding box center [464, 239] width 500 height 24
click at [346, 207] on input "text" at bounding box center [303, 209] width 141 height 19
type input "10/08/1973"
click at [443, 209] on input "text" at bounding box center [464, 209] width 159 height 19
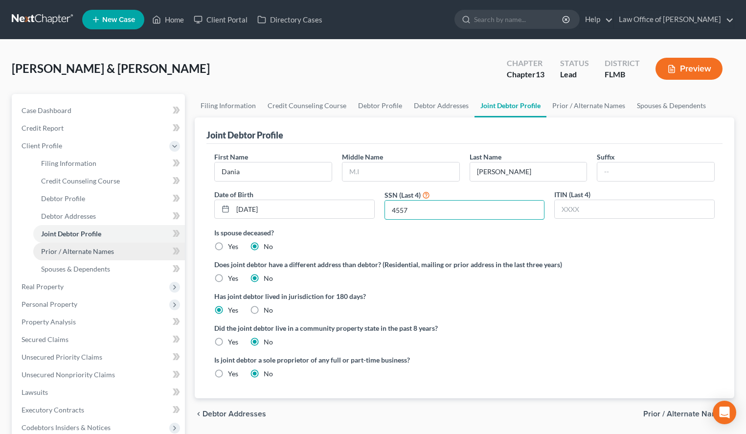
type input "4557"
click at [77, 250] on span "Prior / Alternate Names" at bounding box center [77, 251] width 73 height 8
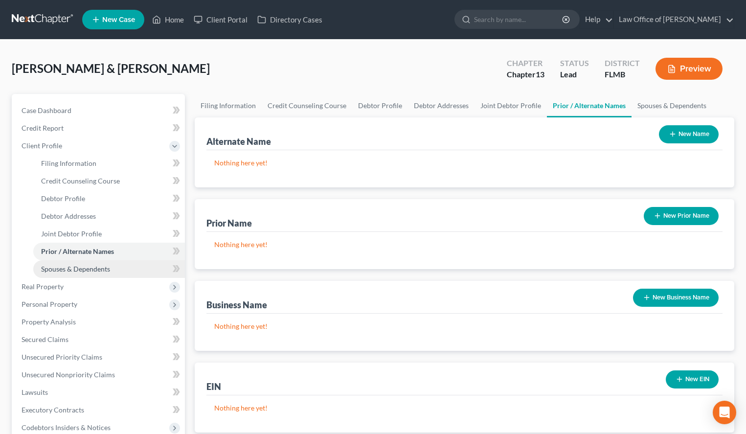
click at [81, 275] on link "Spouses & Dependents" at bounding box center [109, 269] width 152 height 18
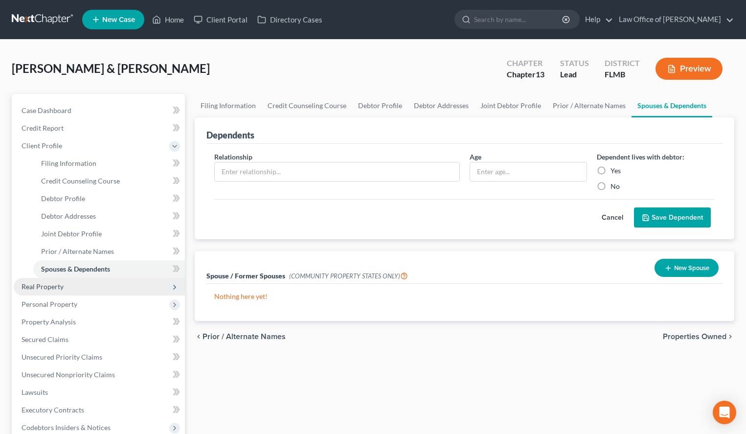
click at [81, 290] on span "Real Property" at bounding box center [99, 287] width 171 height 18
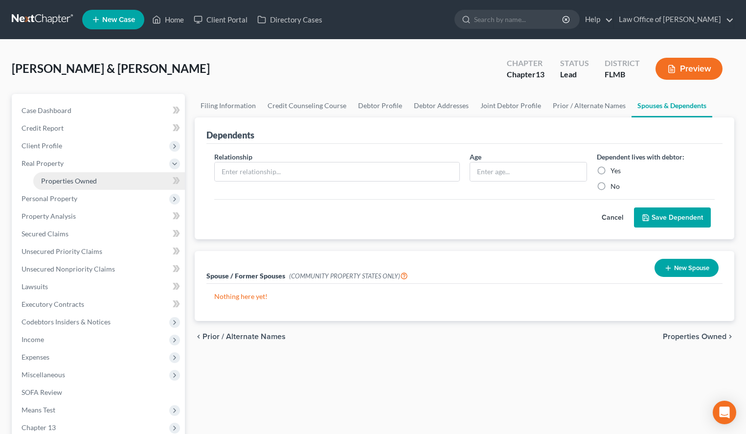
click at [89, 187] on link "Properties Owned" at bounding box center [109, 181] width 152 height 18
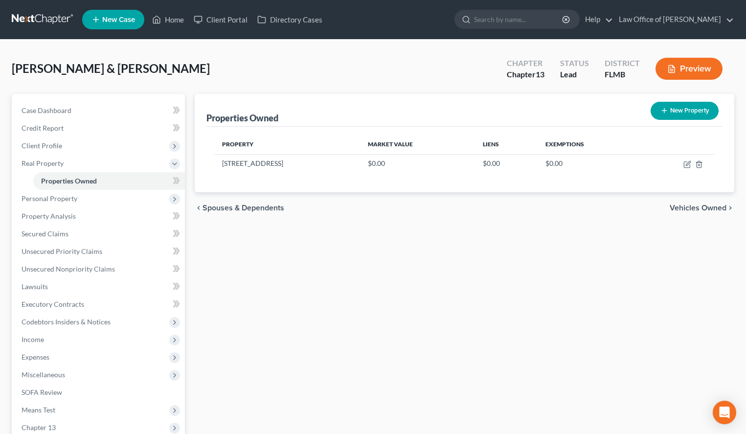
click at [487, 295] on div "Properties Owned New Property Property Market Value Liens Exemptions 276 SW Sil…" at bounding box center [464, 306] width 549 height 424
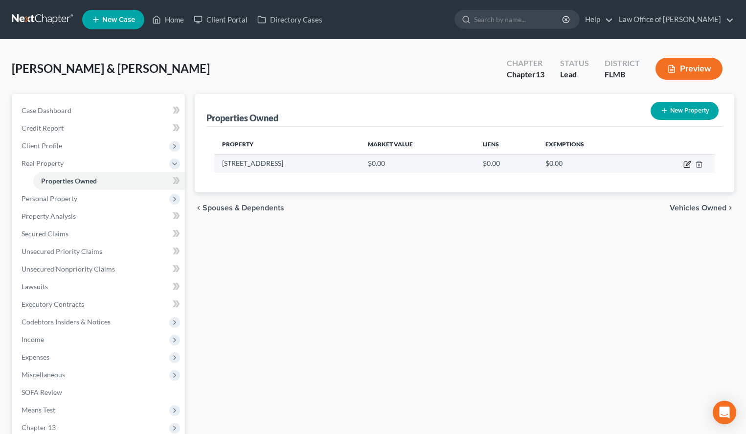
click at [688, 162] on icon "button" at bounding box center [687, 164] width 8 height 8
select select "9"
select select "11"
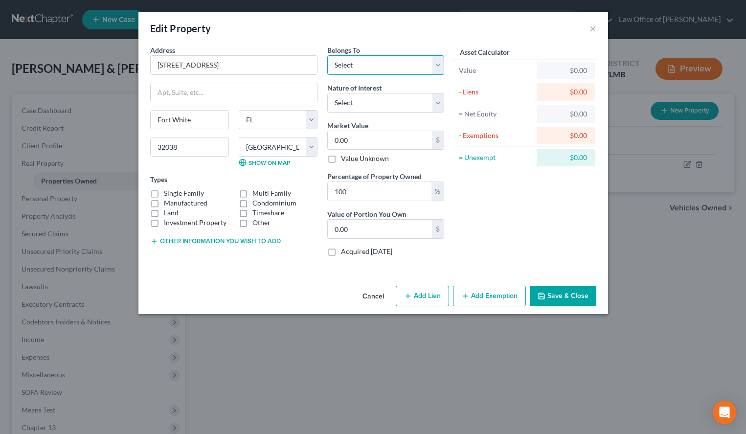
click at [327, 55] on select "Select Debtor 1 Only Debtor 2 Only Debtor 1 And Debtor 2 Only At Least One Of T…" at bounding box center [385, 65] width 117 height 20
select select "2"
click option "Debtor 1 And Debtor 2 Only" at bounding box center [0, 0] width 0 height 0
click at [526, 187] on div "Asset Calculator Value $0.00 - Liens $0.00 = Net Equity $0.00 - Exemptions $0.0…" at bounding box center [525, 154] width 152 height 219
click at [417, 298] on button "Add Lien" at bounding box center [422, 296] width 53 height 21
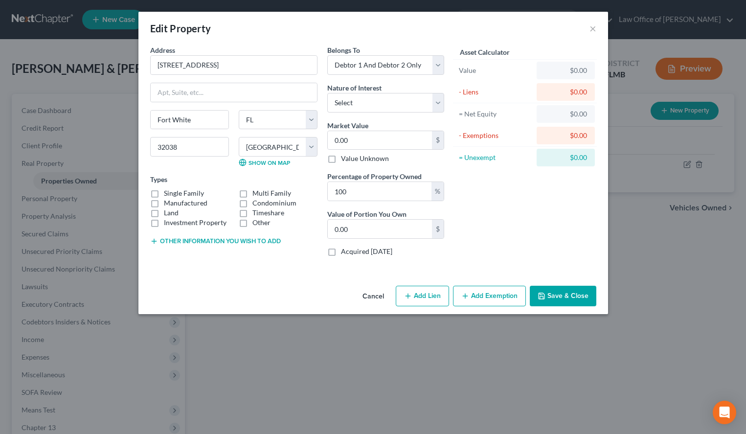
select select "2"
select select "0"
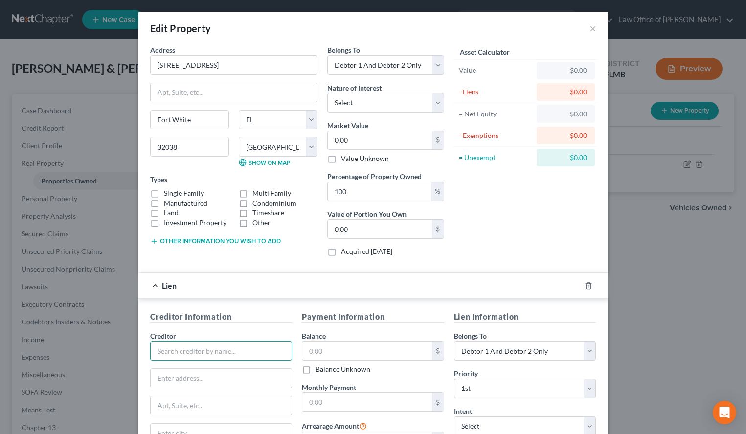
click at [247, 343] on input "text" at bounding box center [221, 351] width 142 height 20
click at [197, 372] on div "PHH Mortgage" at bounding box center [209, 368] width 102 height 10
type input "PHH Mortgage"
type input "PO Box 24606"
type input "West Palm Beach"
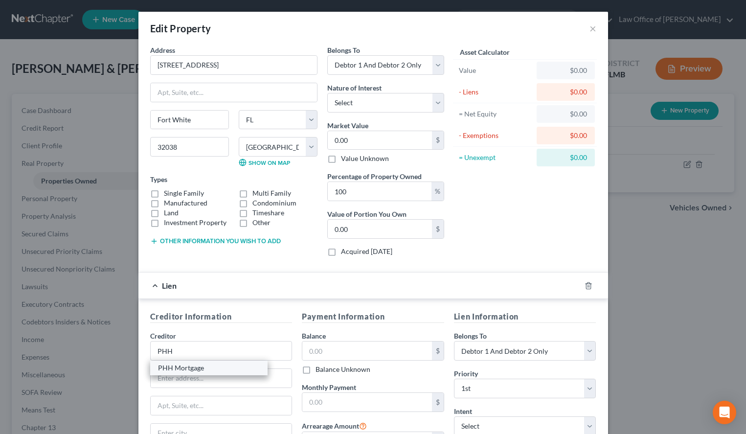
select select "9"
type input "33416"
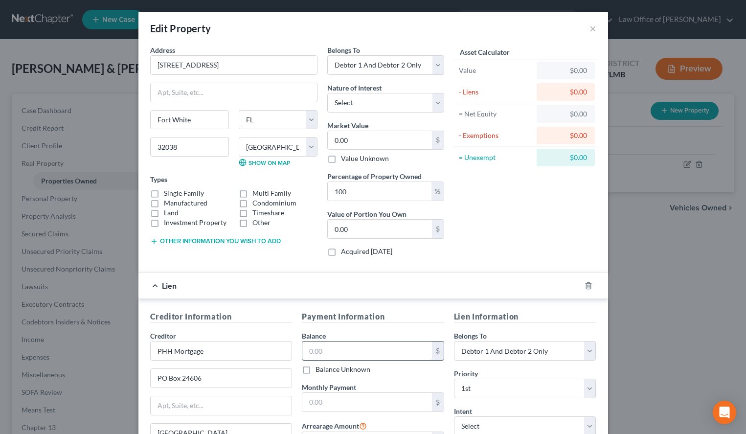
click at [333, 353] on input "text" at bounding box center [367, 350] width 130 height 19
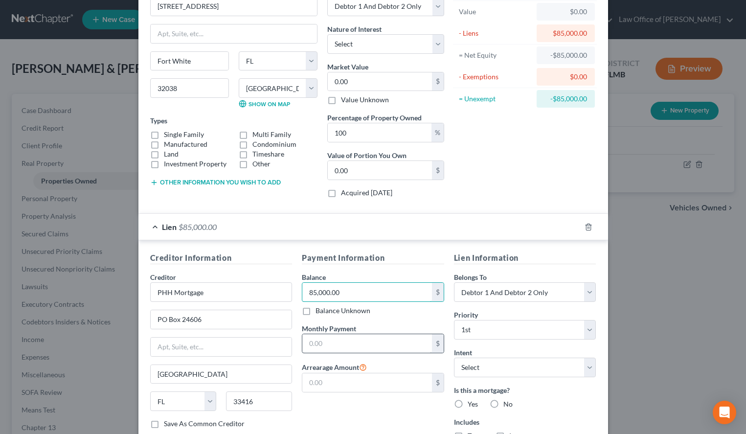
scroll to position [100, 0]
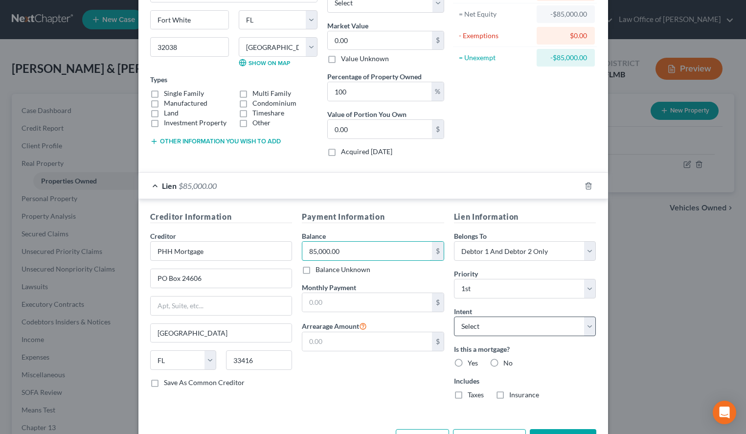
type input "85,000.00"
click at [454, 316] on select "Select Surrender Redeem Reaffirm Avoid Other" at bounding box center [525, 326] width 142 height 20
select select "2"
click option "Reaffirm" at bounding box center [0, 0] width 0 height 0
click at [484, 127] on div "Asset Calculator Value $0.00 - Liens $85,000.00 = Net Equity -$85,000.00 - Exem…" at bounding box center [525, 54] width 152 height 219
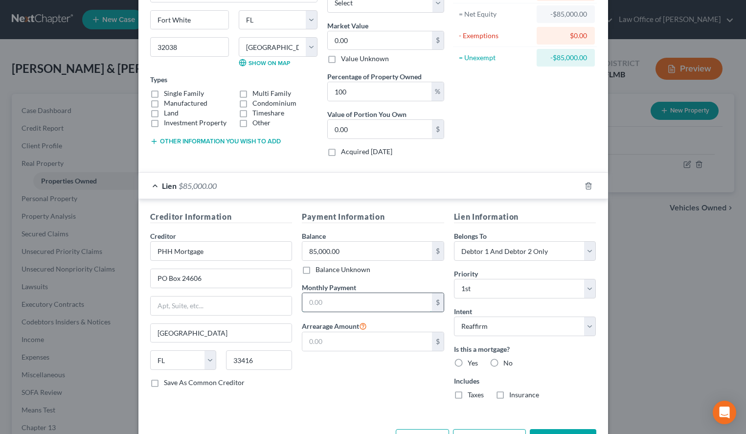
click at [353, 305] on input "text" at bounding box center [367, 302] width 130 height 19
type input "600.00"
click at [467, 363] on label "Yes" at bounding box center [472, 363] width 10 height 10
click at [471, 363] on input "Yes" at bounding box center [474, 361] width 6 height 6
radio input "true"
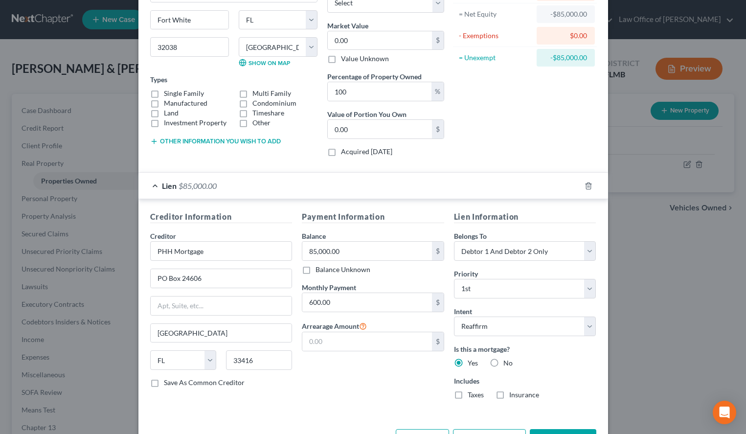
click at [467, 399] on label "Taxes" at bounding box center [475, 395] width 16 height 10
click at [471, 396] on input "Taxes" at bounding box center [474, 393] width 6 height 6
checkbox input "true"
click at [519, 389] on div "Includes Taxes Insurance" at bounding box center [525, 388] width 142 height 24
click at [515, 392] on label "Insurance" at bounding box center [524, 395] width 30 height 10
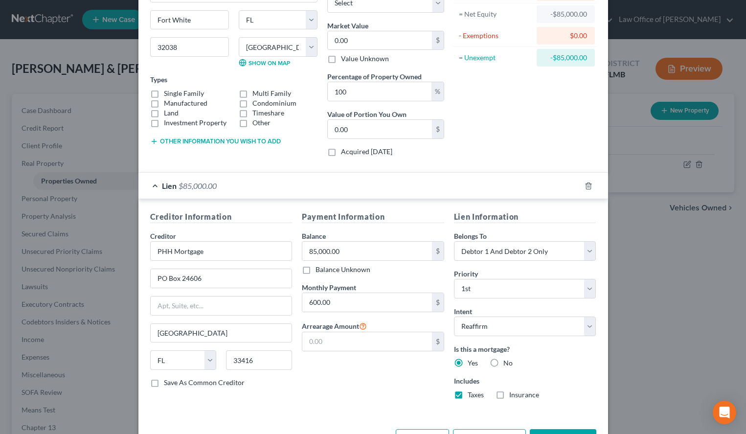
click at [515, 392] on input "Insurance" at bounding box center [516, 393] width 6 height 6
checkbox input "true"
click at [164, 104] on label "Manufactured" at bounding box center [186, 103] width 44 height 10
click at [168, 104] on input "Manufactured" at bounding box center [171, 101] width 6 height 6
checkbox input "true"
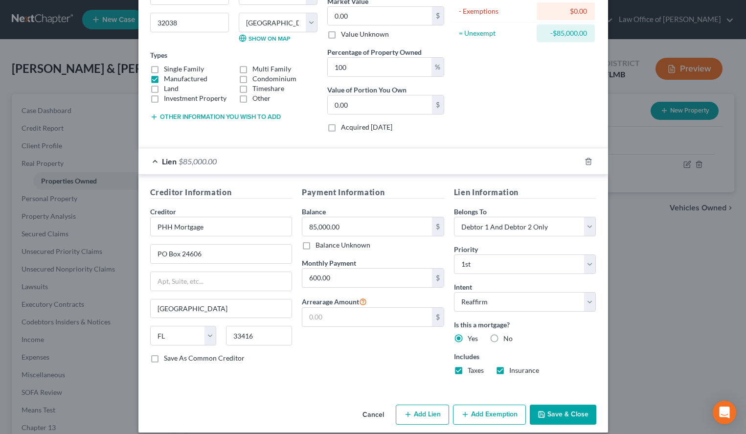
scroll to position [134, 0]
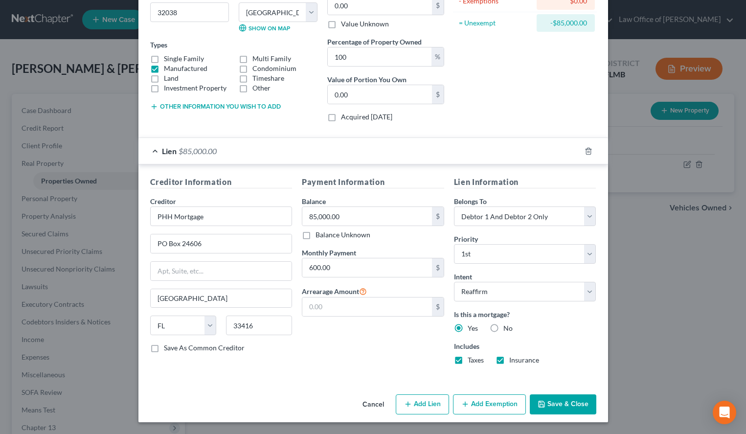
click at [559, 401] on button "Save & Close" at bounding box center [563, 404] width 66 height 21
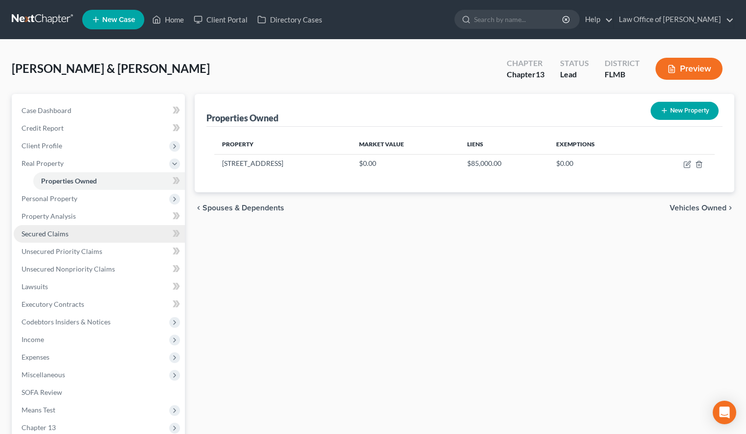
click at [80, 230] on link "Secured Claims" at bounding box center [99, 234] width 171 height 18
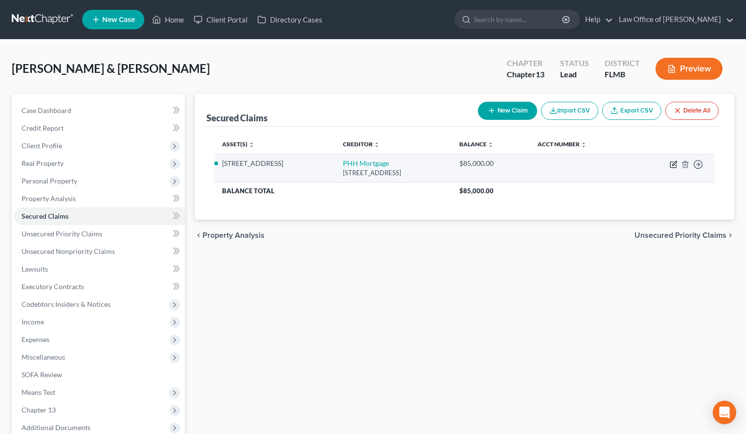
click at [672, 162] on icon "button" at bounding box center [673, 164] width 8 height 8
select select "9"
select select "2"
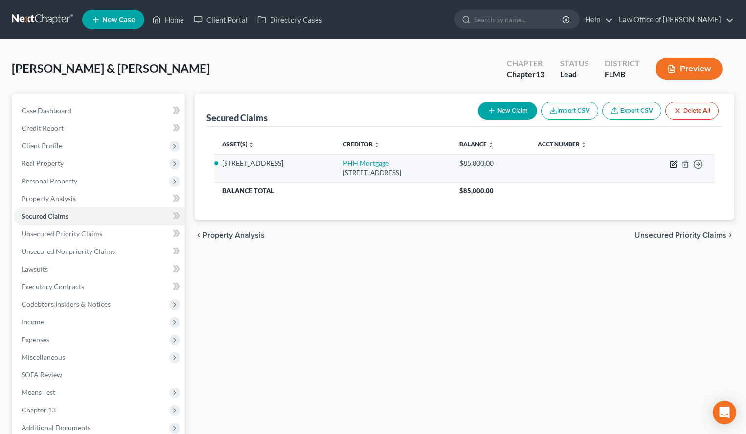
select select "0"
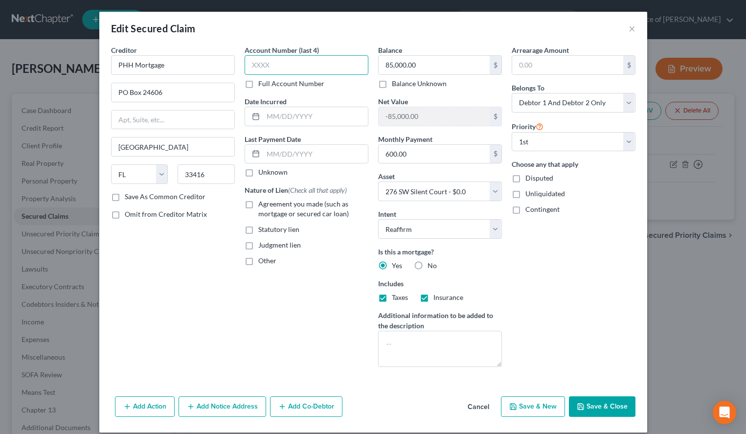
click at [306, 64] on input "text" at bounding box center [306, 65] width 124 height 20
type input "0000"
click at [279, 171] on label "Unknown" at bounding box center [272, 172] width 29 height 10
click at [268, 171] on input "Unknown" at bounding box center [265, 170] width 6 height 6
checkbox input "true"
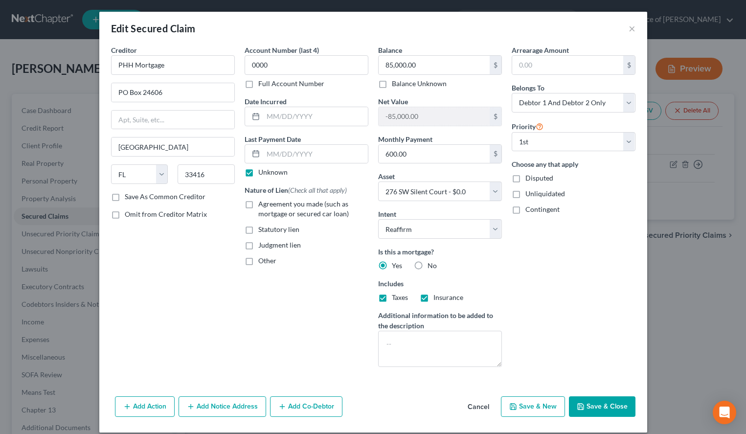
click at [258, 209] on label "Agreement you made (such as mortgage or secured car loan)" at bounding box center [313, 209] width 110 height 20
click at [262, 205] on input "Agreement you made (such as mortgage or secured car loan)" at bounding box center [265, 202] width 6 height 6
checkbox input "true"
click at [611, 400] on button "Save & Close" at bounding box center [602, 406] width 66 height 21
select select
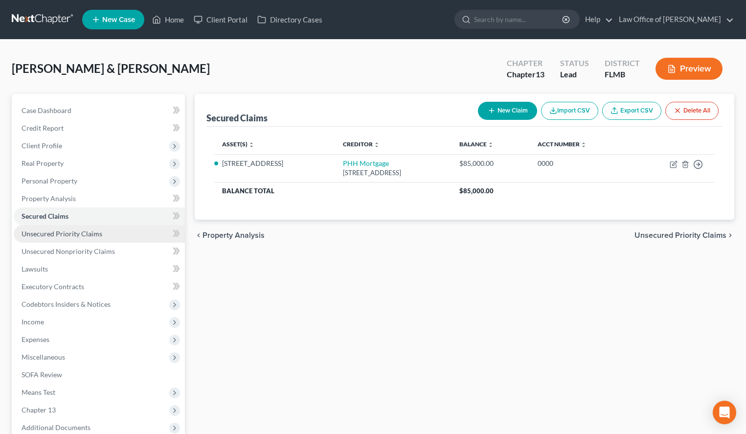
click at [82, 235] on span "Unsecured Priority Claims" at bounding box center [62, 233] width 81 height 8
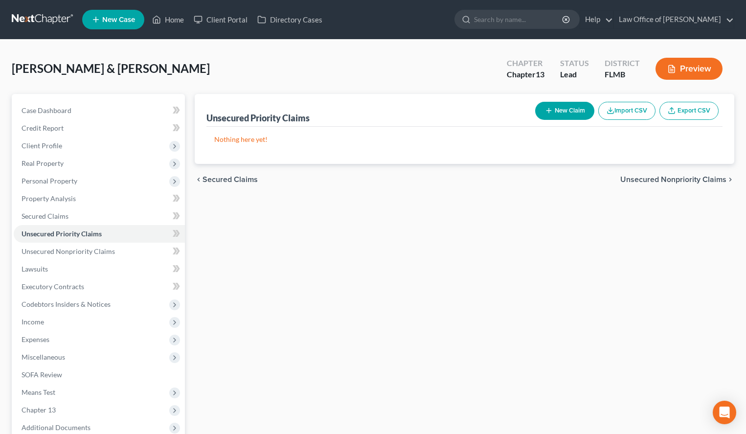
click at [550, 109] on icon "button" at bounding box center [549, 111] width 8 height 8
select select "2"
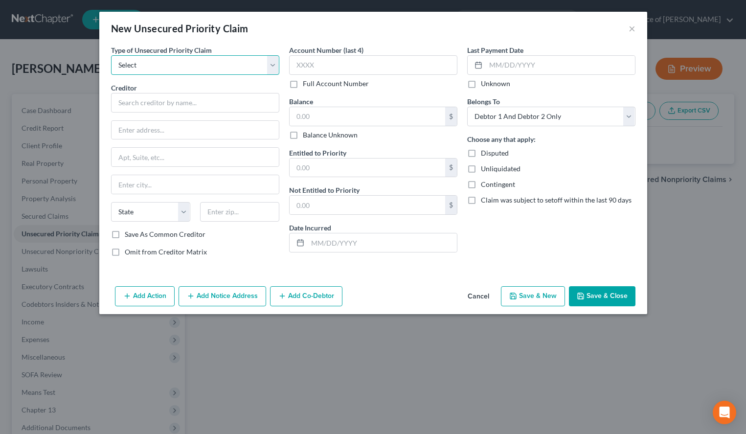
click at [111, 55] on select "Select Taxes & Other Government Units Domestic Support Obligations Extensions o…" at bounding box center [195, 65] width 168 height 20
select select "0"
click option "Taxes & Other Government Units" at bounding box center [0, 0] width 0 height 0
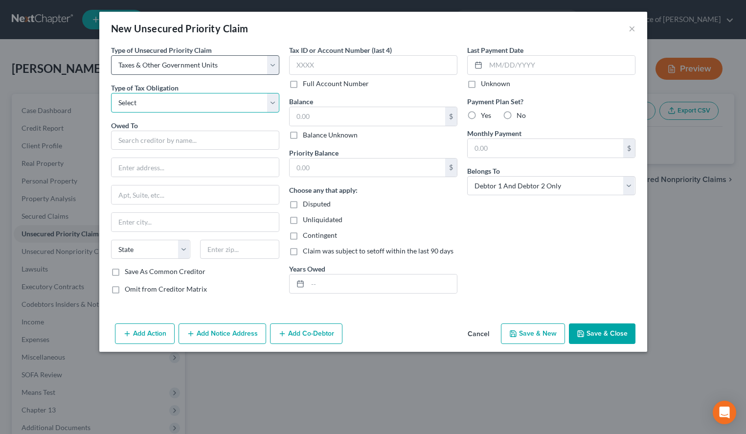
click at [111, 93] on select "Select Federal City State Franchise Tax Board Other" at bounding box center [195, 103] width 168 height 20
select select "0"
click option "Federal" at bounding box center [0, 0] width 0 height 0
click at [244, 133] on input "text" at bounding box center [195, 141] width 168 height 20
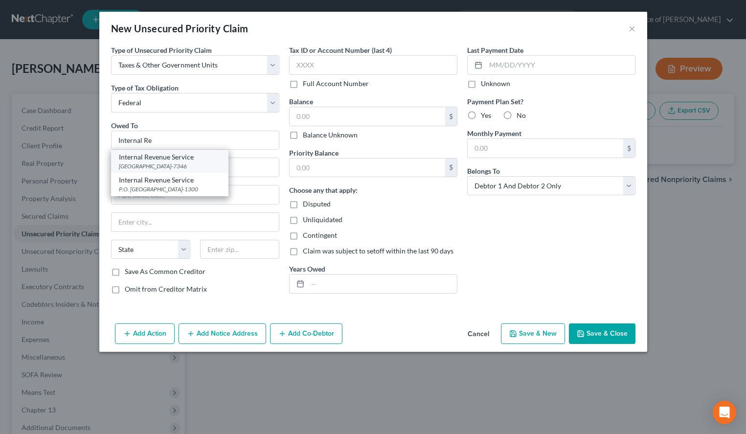
click at [162, 161] on div "Internal Revenue Service" at bounding box center [170, 157] width 102 height 10
type input "Internal Revenue Service"
type input "PO Box 7346"
type input "Philadelphia"
select select "39"
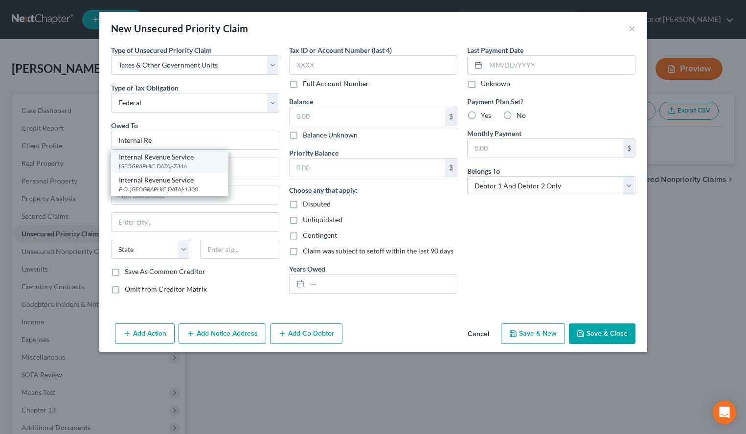
type input "19101-7346"
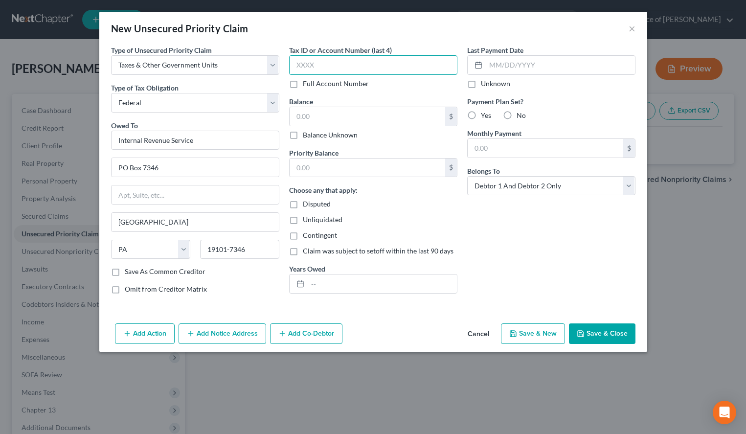
click at [388, 65] on input "text" at bounding box center [373, 65] width 168 height 20
type input "0000"
click at [511, 263] on div "Last Payment Date Unknown Payment Plan Set? Yes No Monthly Payment $ Belongs To…" at bounding box center [551, 173] width 178 height 257
click at [403, 121] on input "text" at bounding box center [366, 116] width 155 height 19
type input "4,300.00"
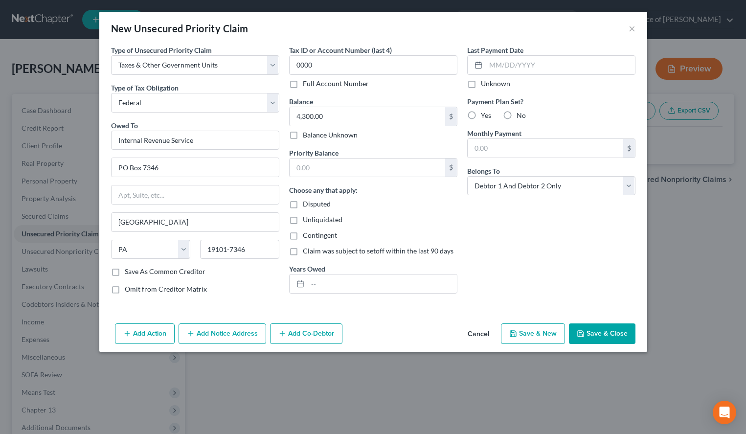
click at [481, 85] on label "Unknown" at bounding box center [495, 84] width 29 height 10
click at [485, 85] on input "Unknown" at bounding box center [488, 82] width 6 height 6
checkbox input "true"
click at [423, 287] on input "text" at bounding box center [382, 283] width 149 height 19
type input "2021 & 2022"
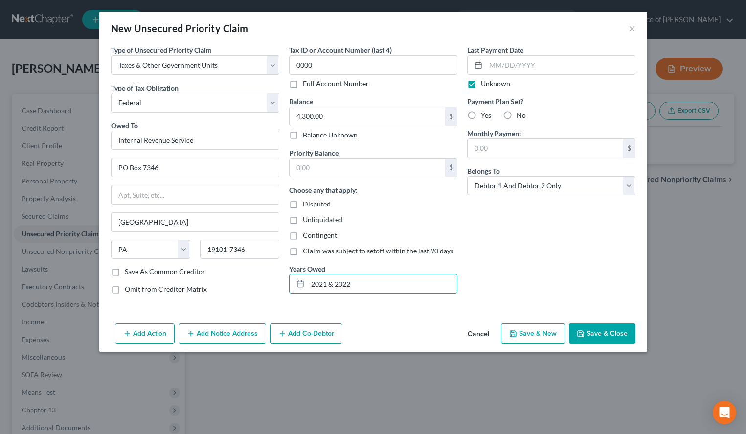
click at [631, 332] on button "Save & Close" at bounding box center [602, 333] width 66 height 21
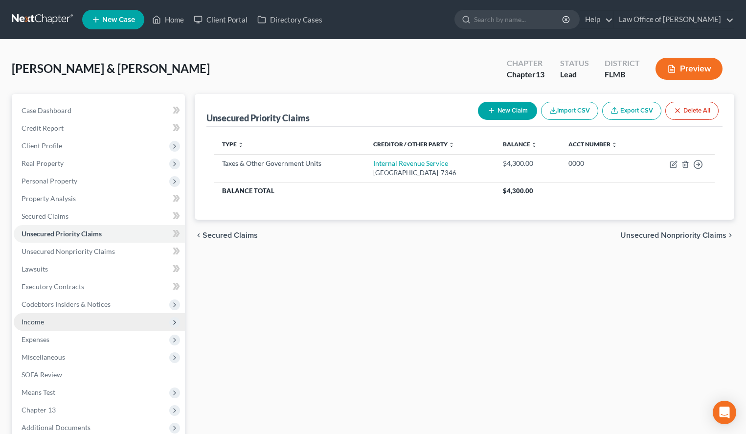
click at [104, 318] on span "Income" at bounding box center [99, 322] width 171 height 18
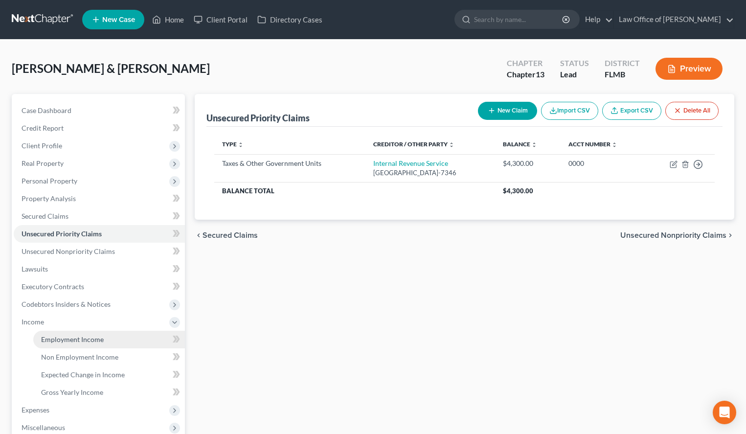
click at [105, 335] on link "Employment Income" at bounding box center [109, 340] width 152 height 18
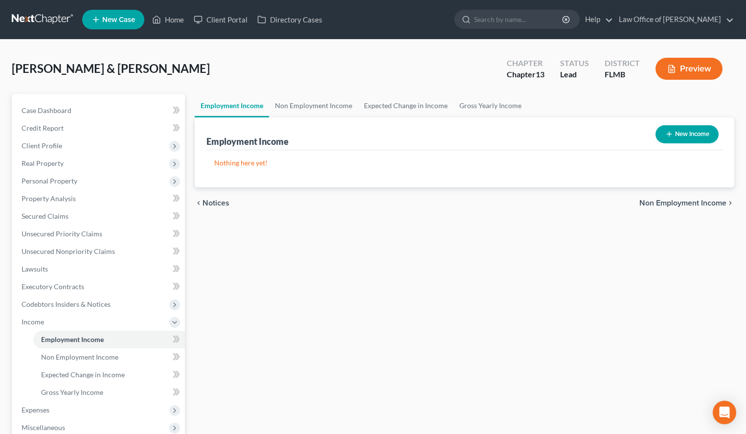
click at [566, 95] on ul "Employment Income Non Employment Income Expected Change in Income Gross Yearly …" at bounding box center [464, 105] width 539 height 23
click at [130, 111] on link "Case Dashboard" at bounding box center [99, 111] width 171 height 18
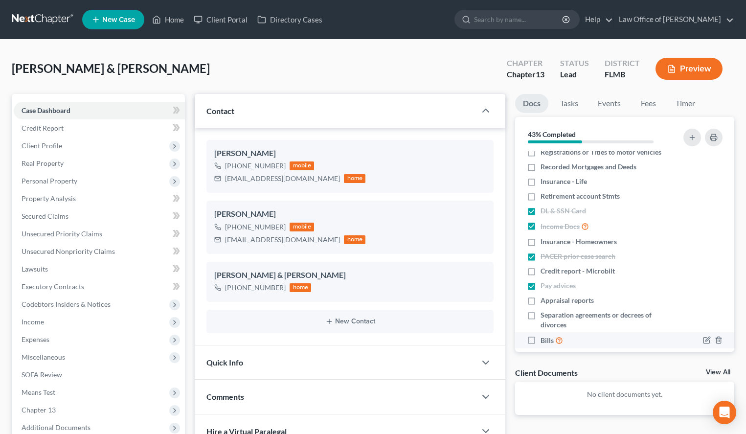
scroll to position [63, 0]
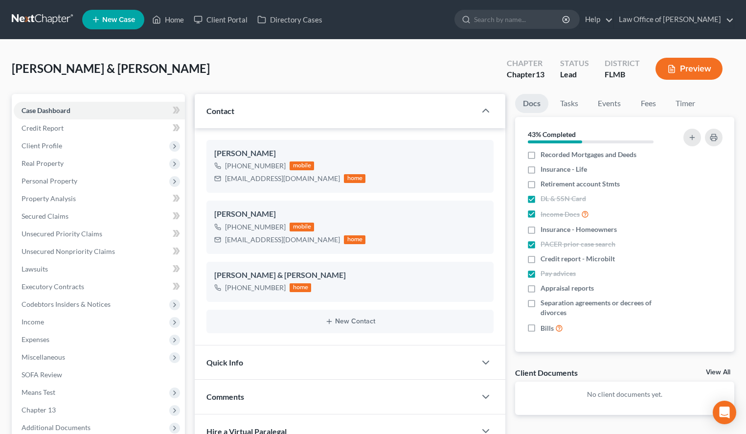
click at [719, 371] on link "View All" at bounding box center [718, 372] width 24 height 7
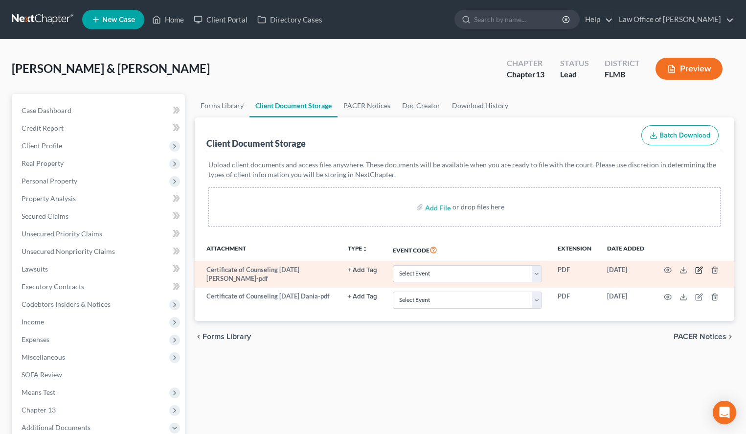
click at [700, 269] on icon "button" at bounding box center [699, 270] width 8 height 8
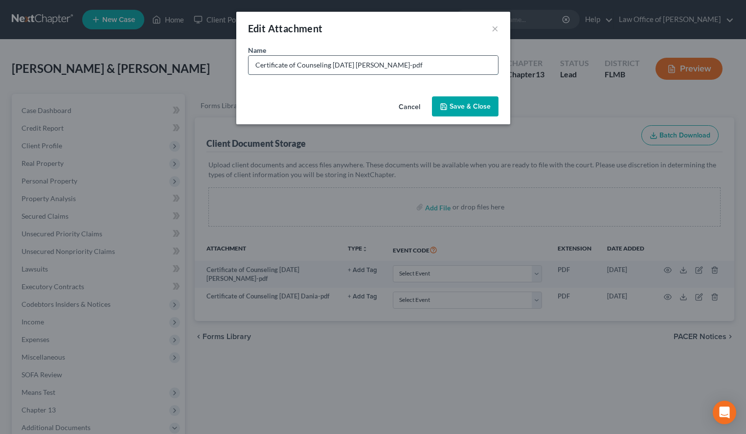
click at [388, 69] on input "Certificate of Counseling 2025-10-09 Carlos-pdf" at bounding box center [372, 65] width 249 height 19
type input "Certificate of Counseling 2025-10-09 Carlos.pdf"
click at [447, 112] on button "Save & Close" at bounding box center [465, 106] width 66 height 21
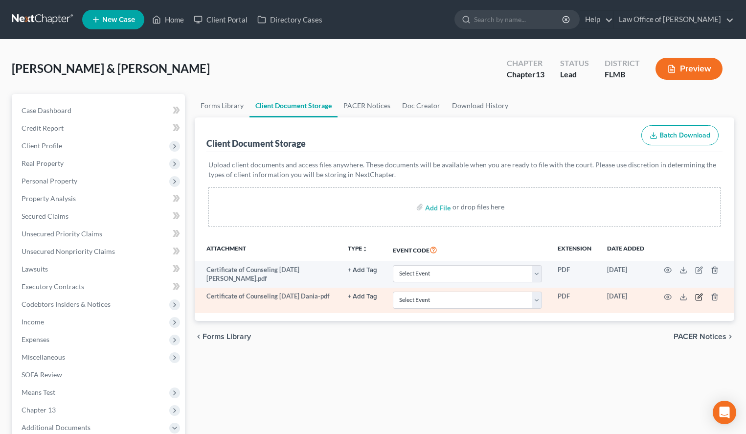
click at [699, 294] on icon "button" at bounding box center [699, 297] width 8 height 8
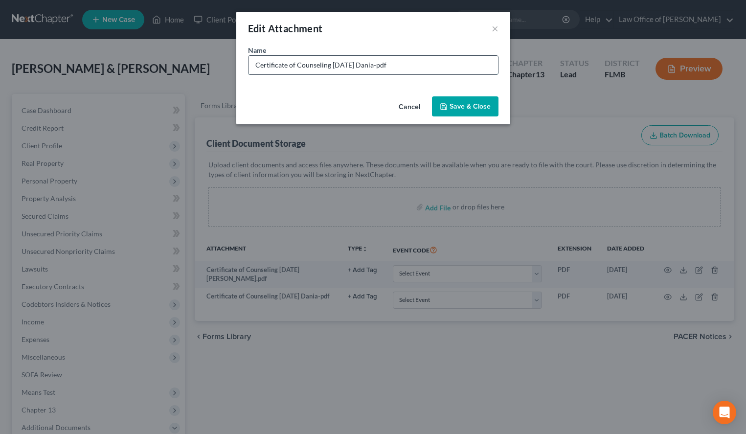
click at [385, 64] on input "Certificate of Counseling 2025-10-09 Dania-pdf" at bounding box center [372, 65] width 249 height 19
type input "Certificate of Counseling 2025-10-09 Dania.pdf"
click at [450, 113] on button "Save & Close" at bounding box center [465, 106] width 66 height 21
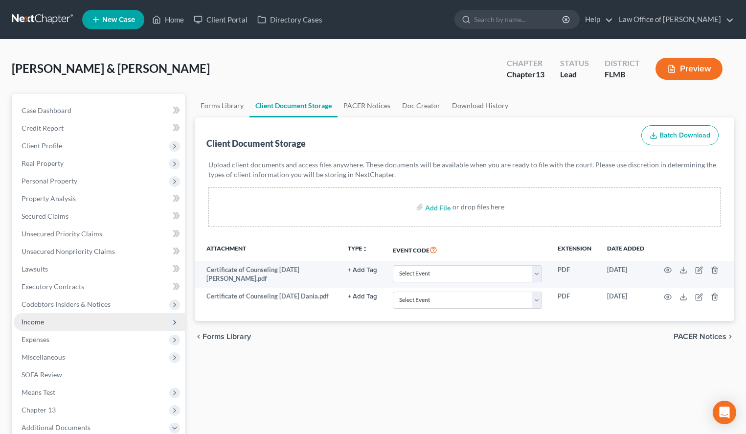
click at [134, 324] on span "Income" at bounding box center [99, 322] width 171 height 18
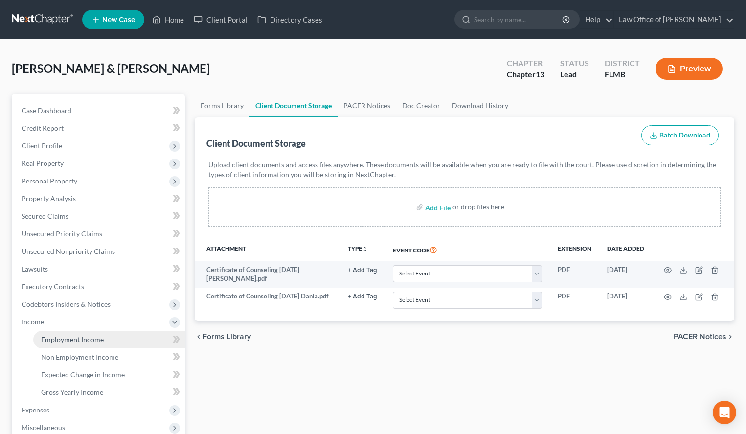
click at [134, 337] on link "Employment Income" at bounding box center [109, 340] width 152 height 18
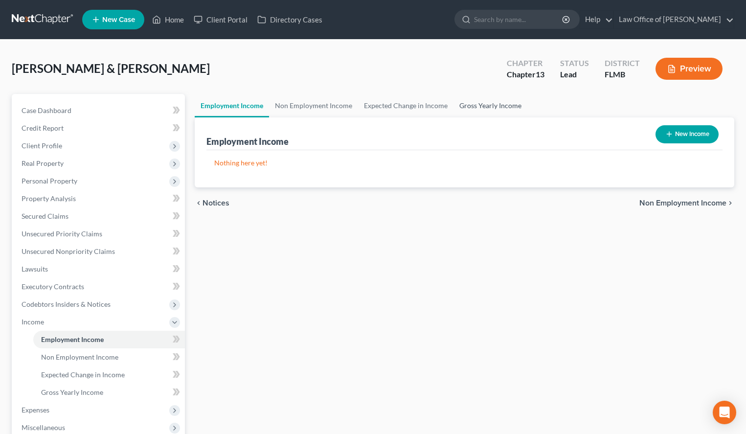
click at [491, 111] on link "Gross Yearly Income" at bounding box center [490, 105] width 74 height 23
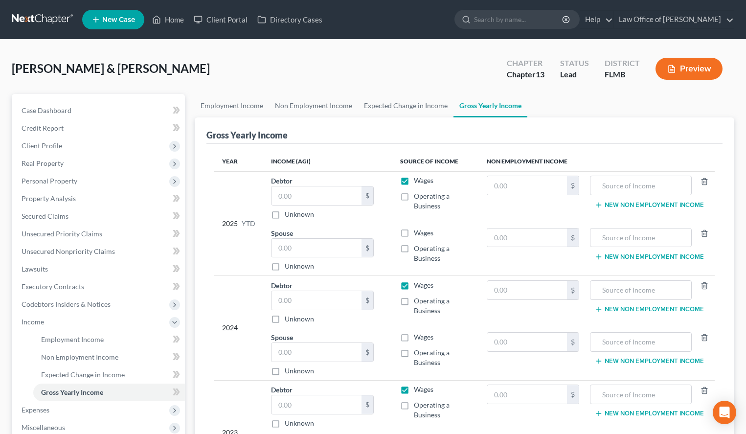
click at [414, 231] on label "Wages" at bounding box center [424, 233] width 20 height 10
click at [418, 231] on input "Wages" at bounding box center [421, 231] width 6 height 6
checkbox input "true"
click at [414, 339] on label "Wages" at bounding box center [424, 337] width 20 height 10
click at [418, 338] on input "Wages" at bounding box center [421, 335] width 6 height 6
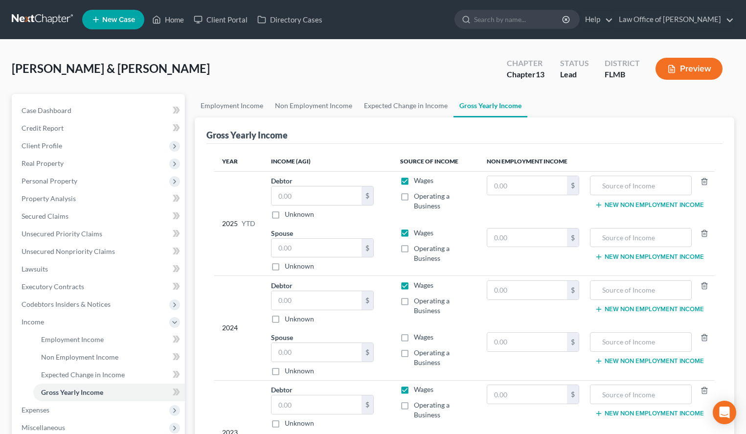
checkbox input "true"
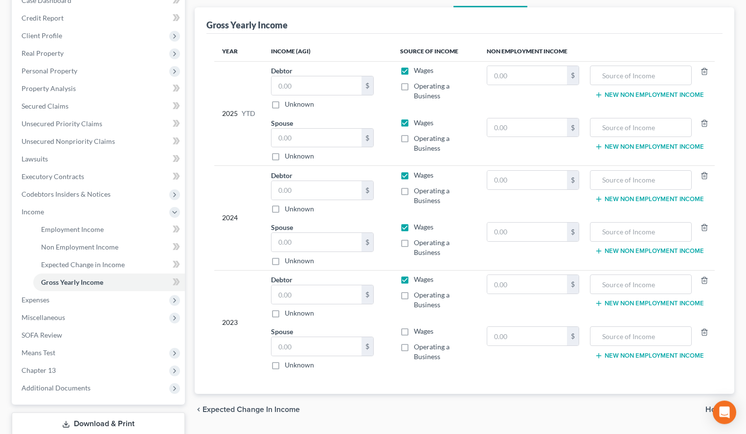
scroll to position [150, 0]
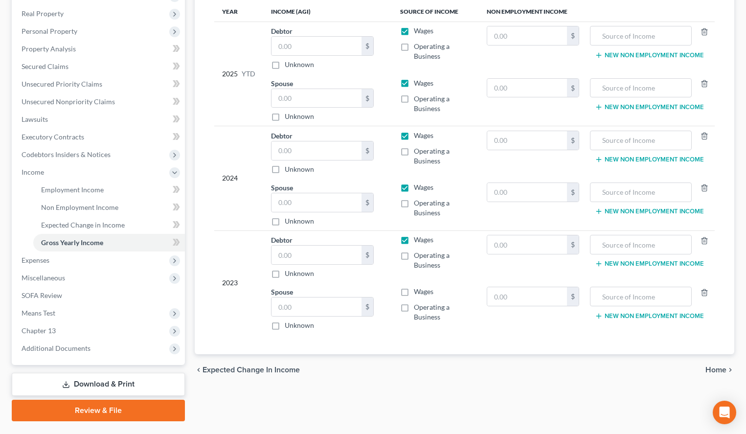
click at [414, 288] on label "Wages" at bounding box center [424, 292] width 20 height 10
click at [418, 288] on input "Wages" at bounding box center [421, 290] width 6 height 6
checkbox input "true"
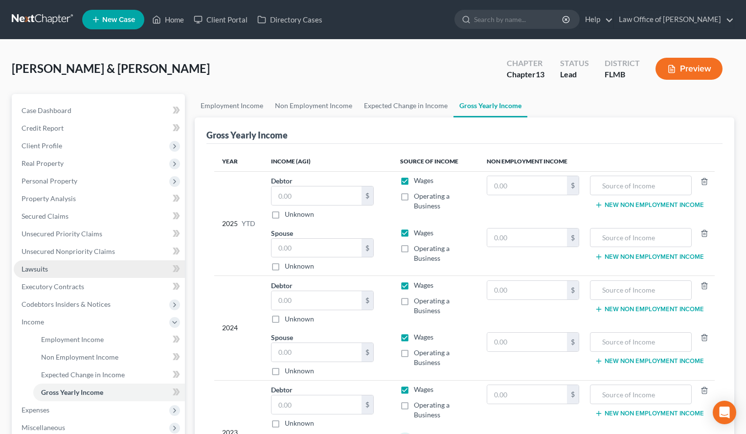
scroll to position [50, 0]
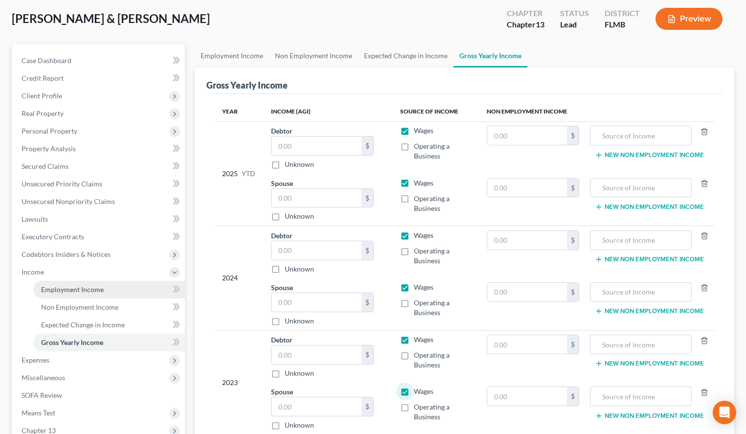
click at [103, 287] on link "Employment Income" at bounding box center [109, 290] width 152 height 18
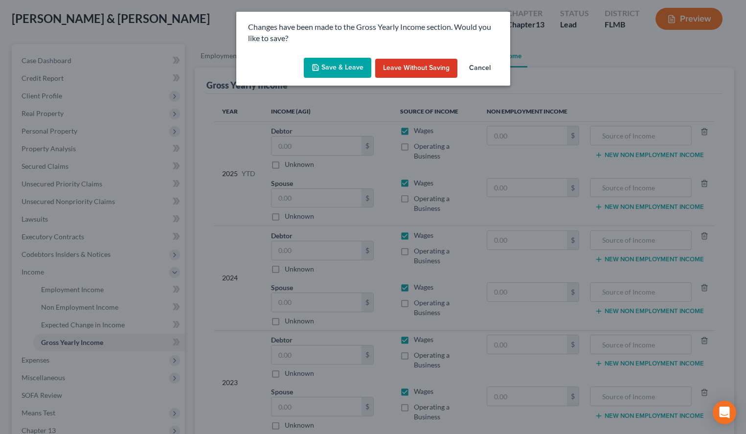
click at [329, 58] on button "Save & Leave" at bounding box center [337, 68] width 67 height 21
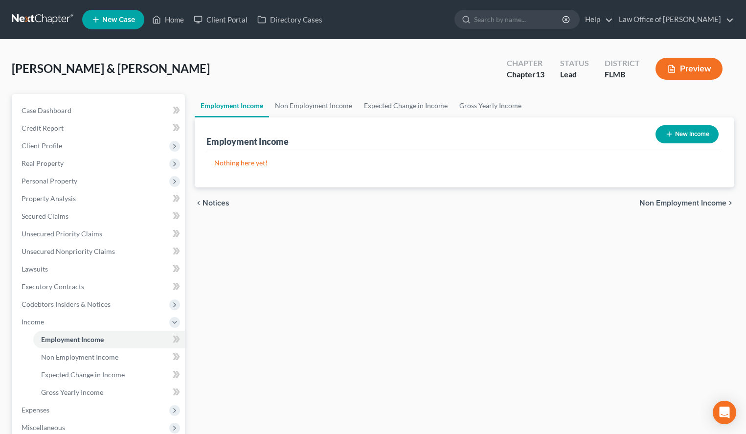
click at [488, 246] on div "Employment Income Non Employment Income Expected Change in Income Gross Yearly …" at bounding box center [464, 332] width 549 height 477
click at [39, 25] on link at bounding box center [43, 20] width 63 height 18
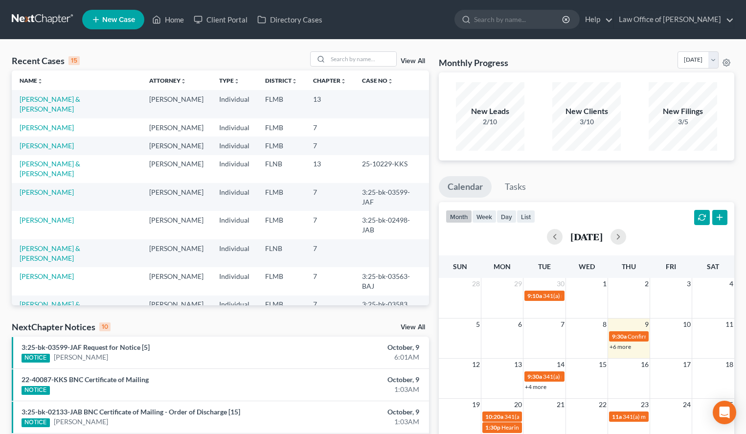
click at [539, 160] on div "New Leads 2/10 New Clients 3/10 New Filings 3/5" at bounding box center [586, 116] width 295 height 88
click at [80, 300] on link "[PERSON_NAME] & [PERSON_NAME]" at bounding box center [50, 309] width 61 height 18
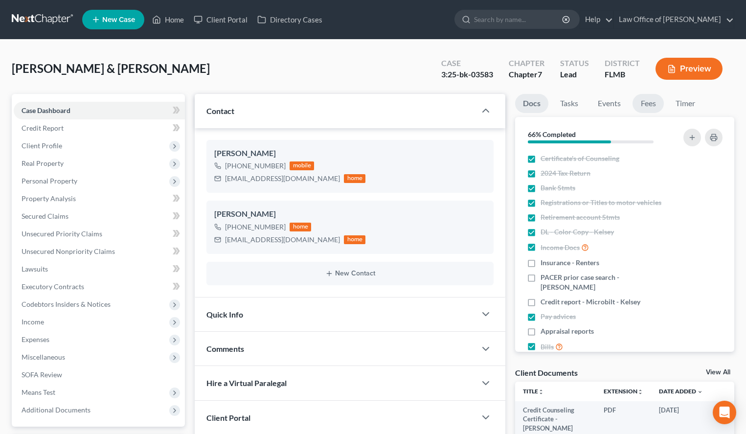
click at [634, 106] on link "Fees" at bounding box center [647, 103] width 31 height 19
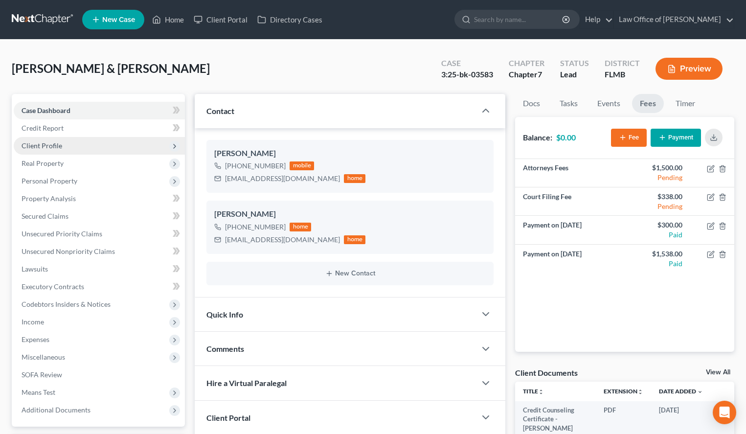
click at [66, 148] on span "Client Profile" at bounding box center [99, 146] width 171 height 18
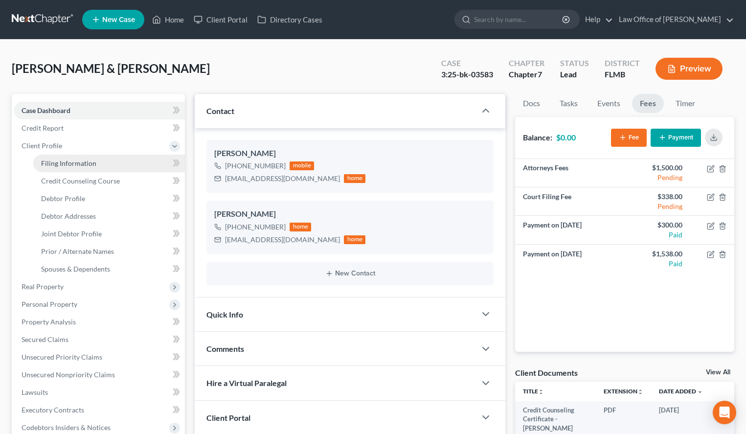
click at [106, 161] on link "Filing Information" at bounding box center [109, 164] width 152 height 18
select select "1"
select select "0"
select select "9"
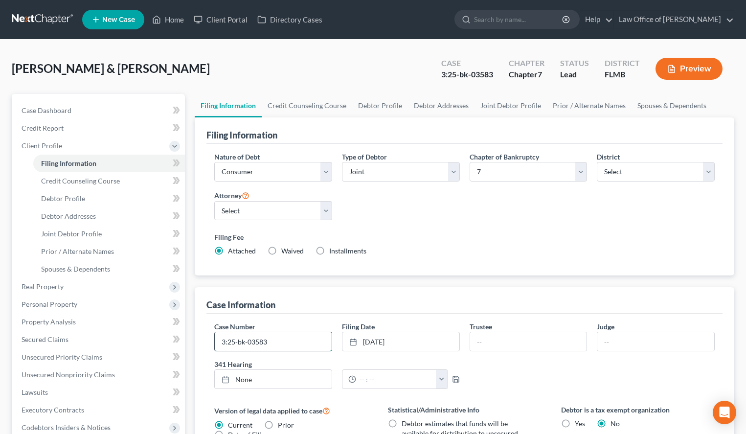
click at [305, 344] on input "3:25-bk-03583" at bounding box center [273, 341] width 117 height 19
click at [16, 17] on link at bounding box center [43, 20] width 63 height 18
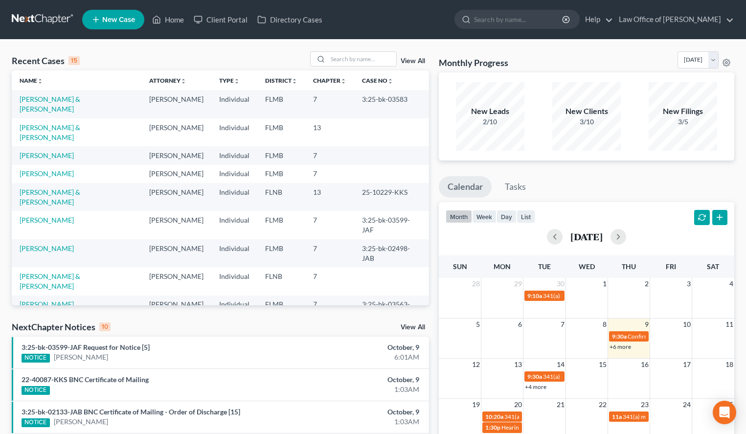
click at [80, 328] on link "[PERSON_NAME] & [PERSON_NAME]" at bounding box center [50, 337] width 61 height 18
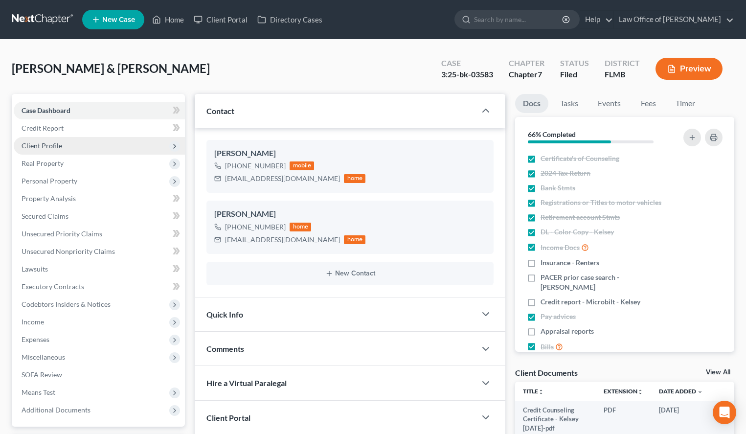
click at [91, 141] on span "Client Profile" at bounding box center [99, 146] width 171 height 18
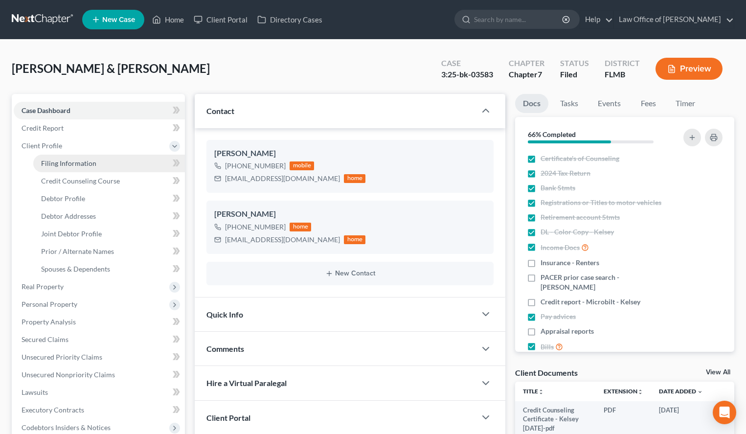
click at [91, 165] on span "Filing Information" at bounding box center [68, 163] width 55 height 8
select select "1"
select select "0"
select select "9"
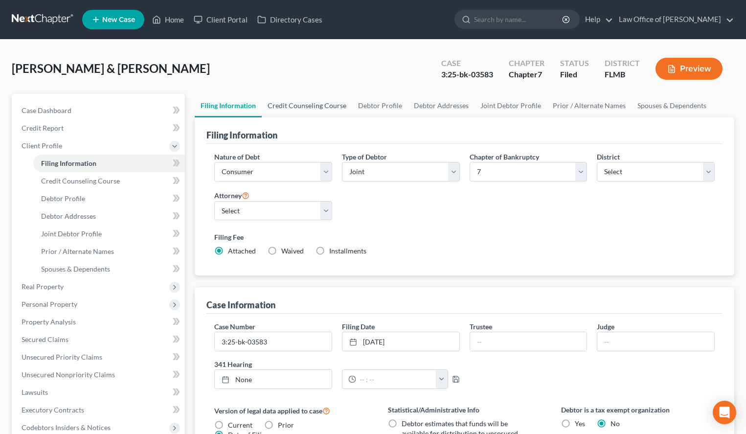
click at [314, 108] on link "Credit Counseling Course" at bounding box center [307, 105] width 90 height 23
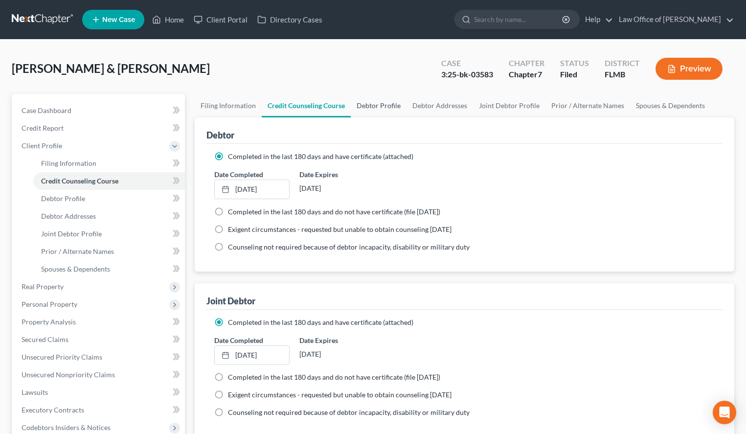
click at [371, 116] on link "Debtor Profile" at bounding box center [379, 105] width 56 height 23
select select "1"
select select "2"
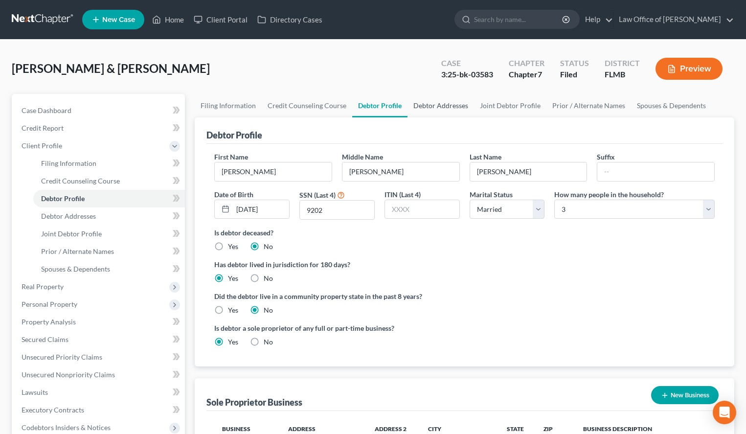
click at [427, 115] on link "Debtor Addresses" at bounding box center [440, 105] width 66 height 23
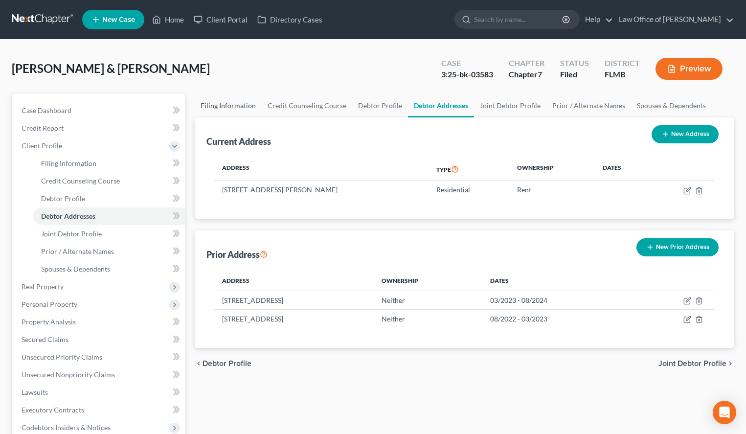
click at [213, 106] on link "Filing Information" at bounding box center [228, 105] width 67 height 23
select select "1"
select select "0"
select select "15"
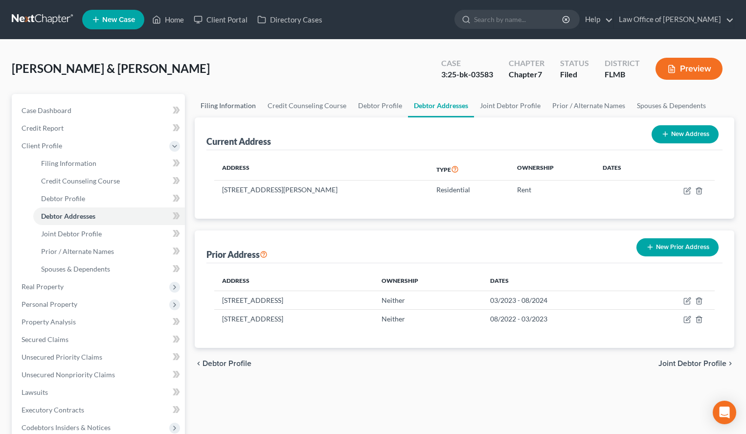
select select "0"
select select "9"
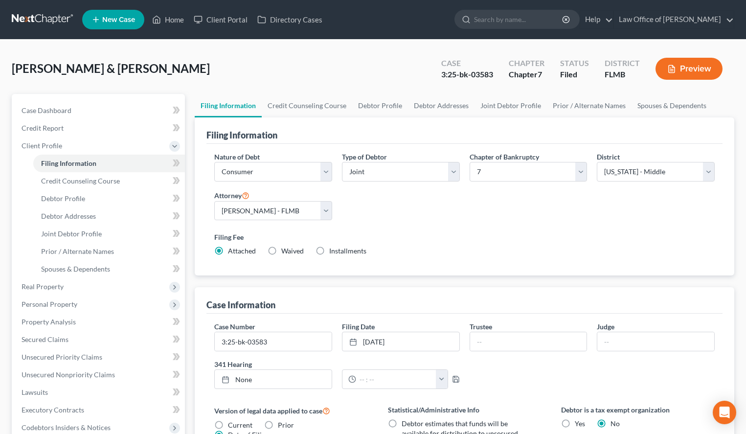
click at [58, 21] on link at bounding box center [43, 20] width 63 height 18
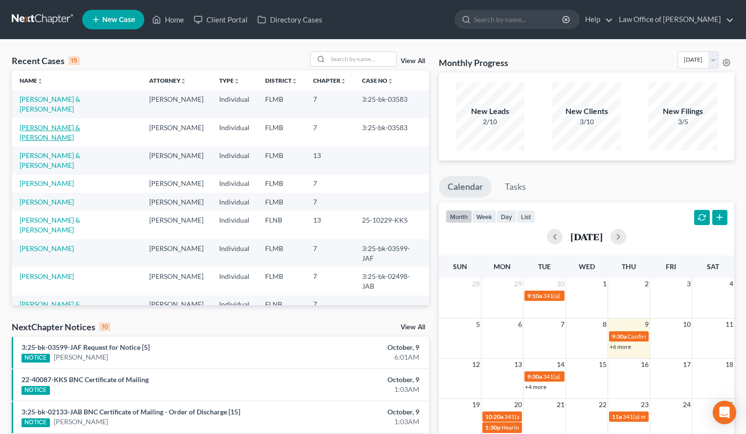
click at [80, 123] on link "[PERSON_NAME] & [PERSON_NAME]" at bounding box center [50, 132] width 61 height 18
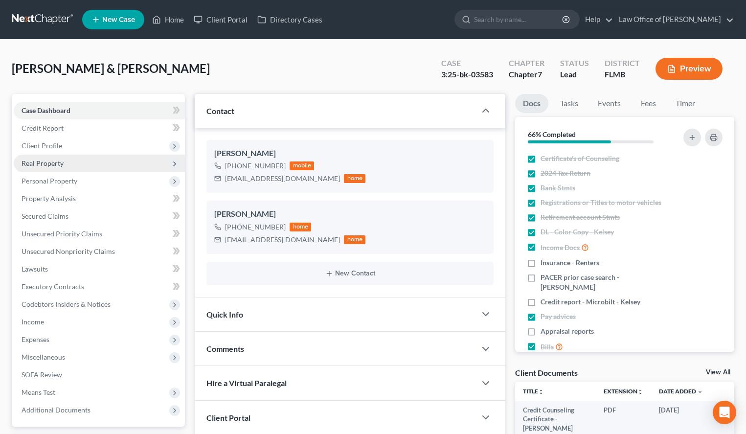
click at [126, 167] on span "Real Property" at bounding box center [99, 164] width 171 height 18
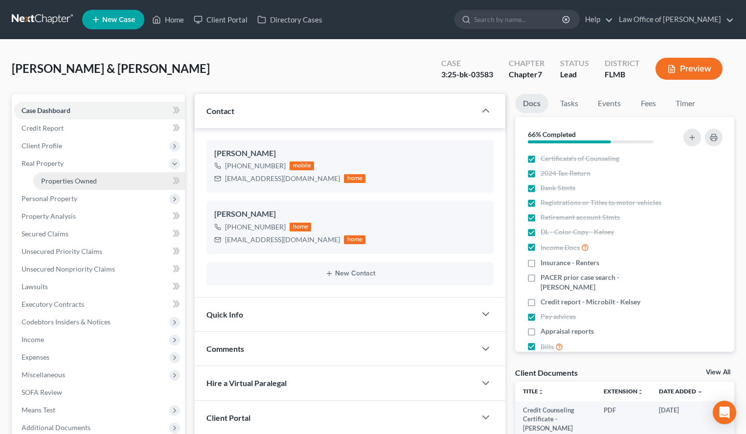
click at [124, 178] on link "Properties Owned" at bounding box center [109, 181] width 152 height 18
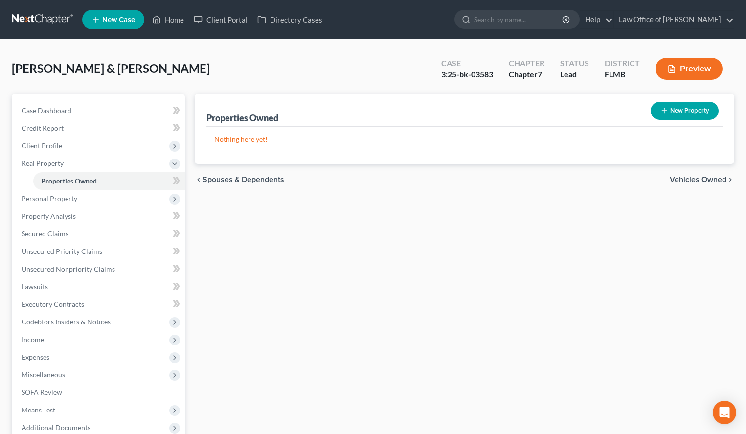
click at [19, 19] on link at bounding box center [43, 20] width 63 height 18
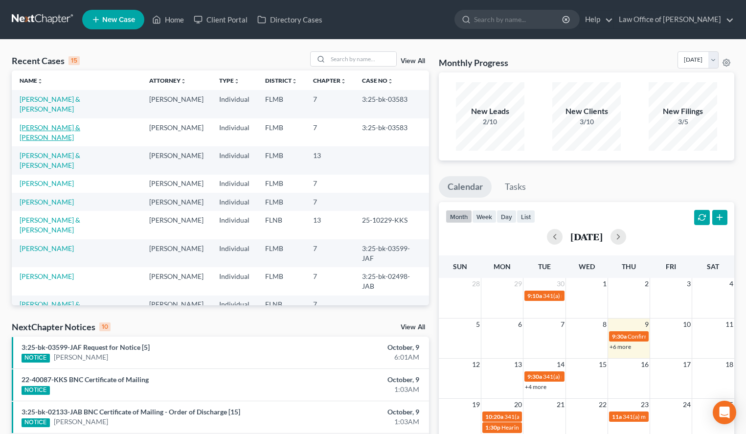
click at [77, 123] on link "[PERSON_NAME] & [PERSON_NAME]" at bounding box center [50, 132] width 61 height 18
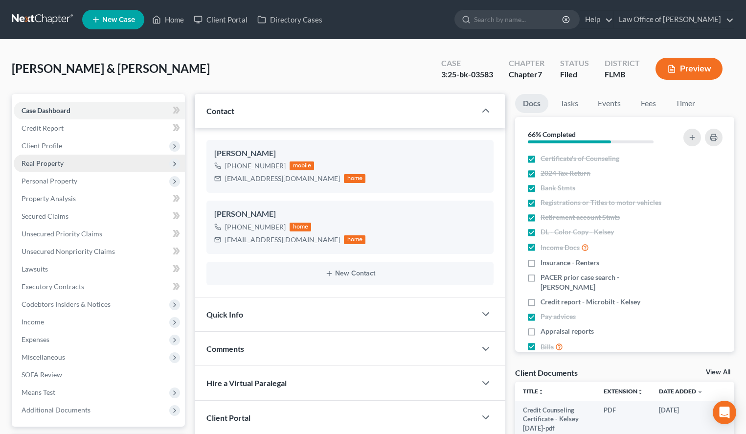
click at [77, 161] on span "Real Property" at bounding box center [99, 164] width 171 height 18
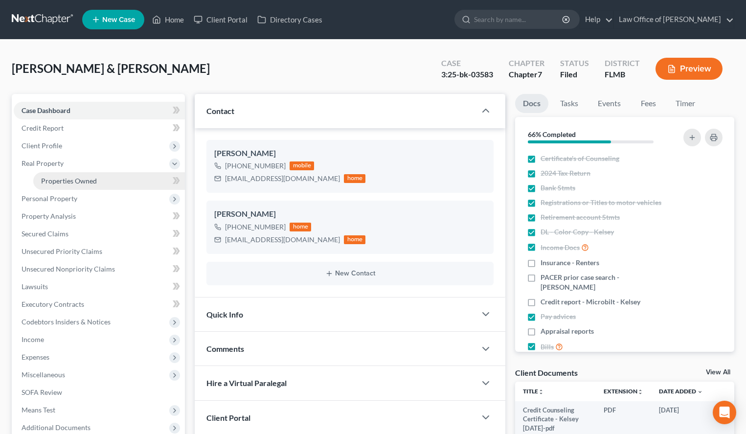
click at [77, 176] on link "Properties Owned" at bounding box center [109, 181] width 152 height 18
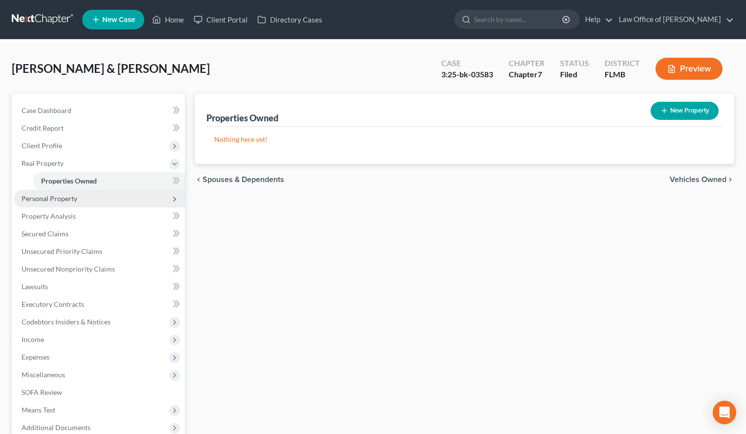
click at [81, 193] on span "Personal Property" at bounding box center [99, 199] width 171 height 18
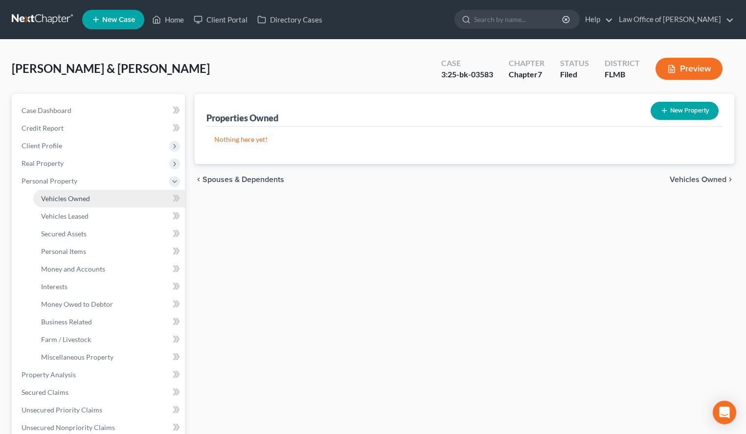
click at [88, 196] on span "Vehicles Owned" at bounding box center [65, 198] width 49 height 8
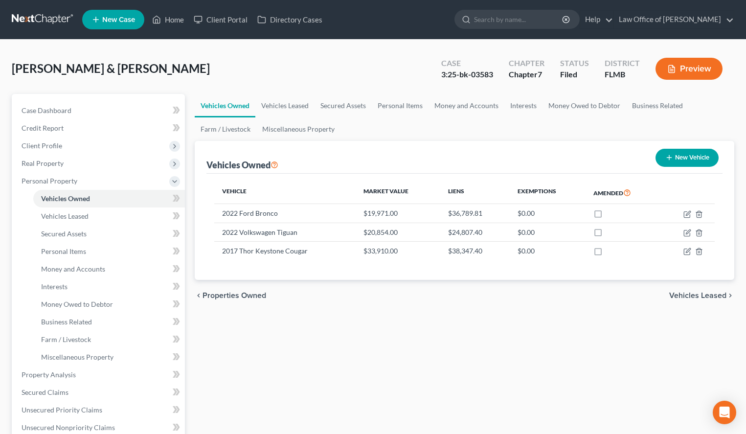
click at [23, 11] on link at bounding box center [43, 20] width 63 height 18
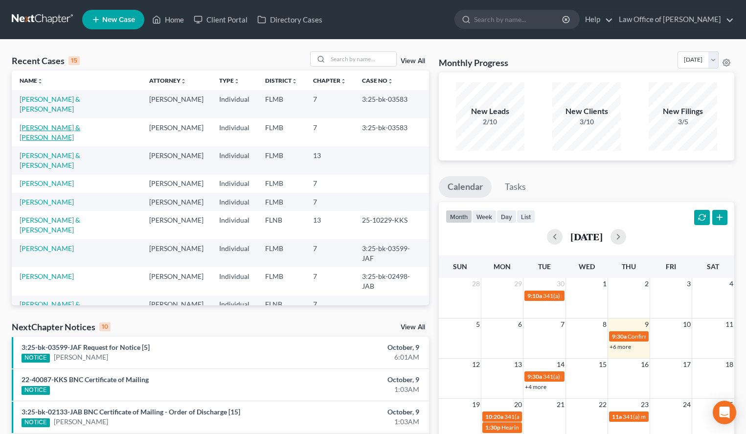
click at [36, 123] on link "[PERSON_NAME] & [PERSON_NAME]" at bounding box center [50, 132] width 61 height 18
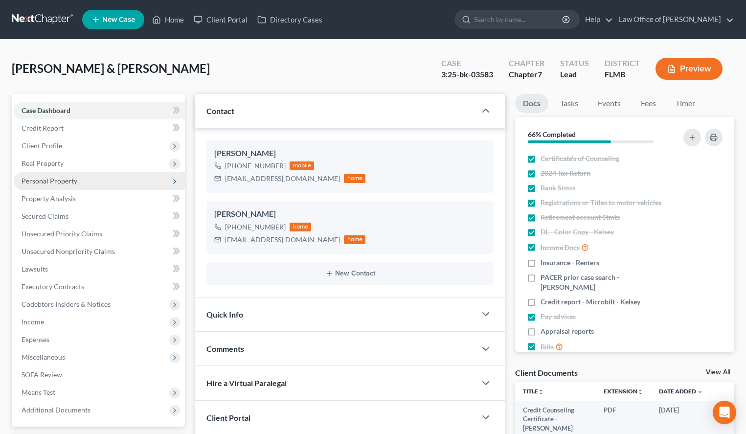
click at [87, 177] on span "Personal Property" at bounding box center [99, 181] width 171 height 18
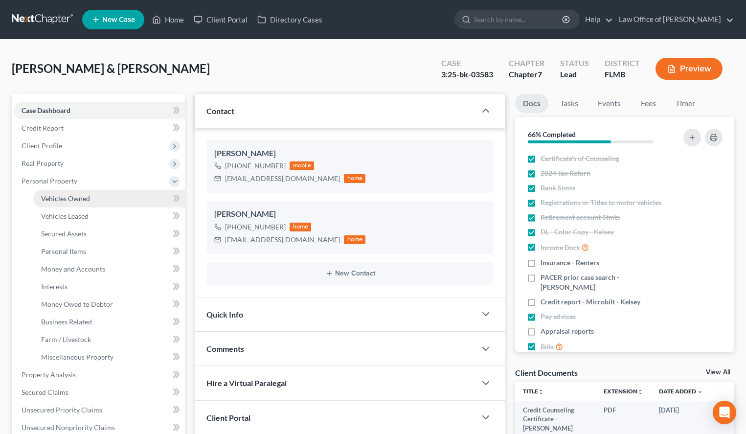
click at [87, 196] on span "Vehicles Owned" at bounding box center [65, 198] width 49 height 8
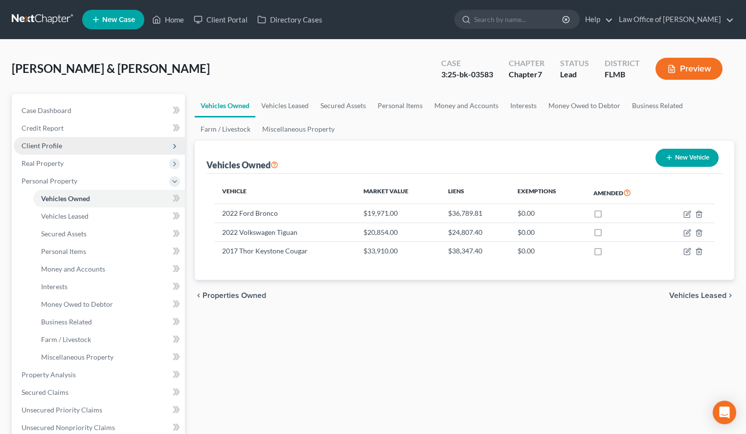
click at [75, 153] on span "Client Profile" at bounding box center [99, 146] width 171 height 18
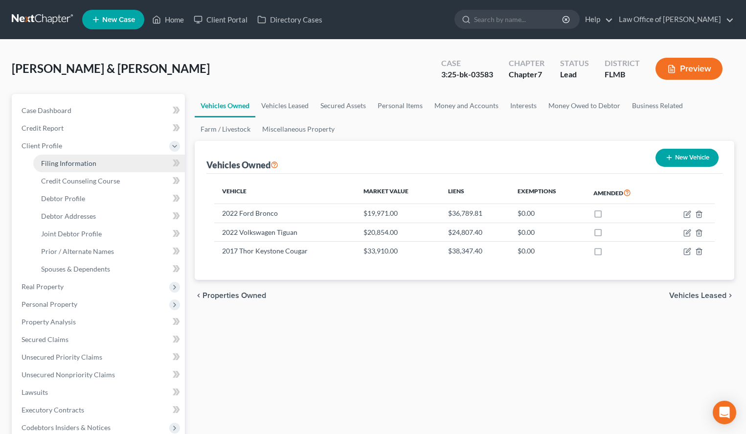
click at [81, 170] on link "Filing Information" at bounding box center [109, 164] width 152 height 18
select select "1"
select select "0"
select select "9"
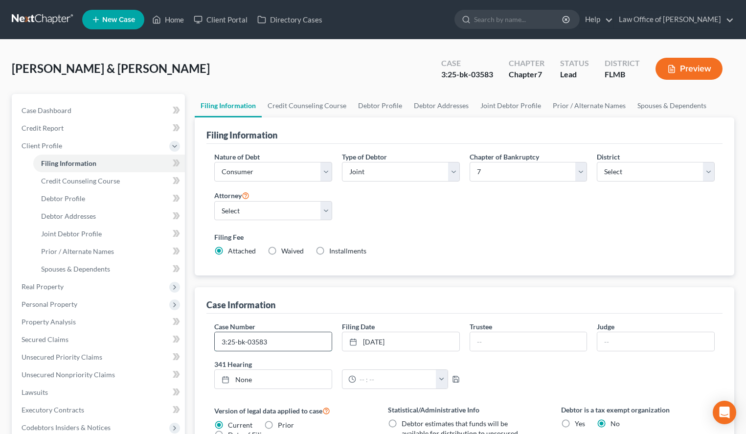
click at [281, 334] on input "3:25-bk-03583" at bounding box center [273, 341] width 117 height 19
type input "3:25-bk-03583-JAB"
click at [550, 337] on input "text" at bounding box center [528, 341] width 117 height 19
paste input "Gregory K. Crews"
type input "Gregory K. Crews"
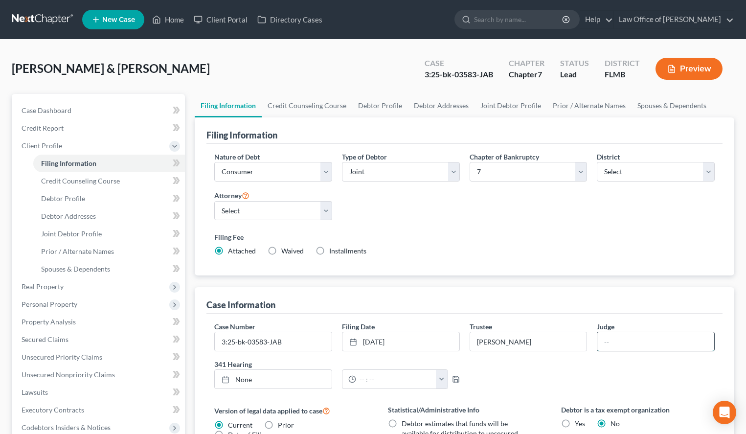
click at [671, 344] on input "text" at bounding box center [655, 341] width 117 height 19
drag, startPoint x: 551, startPoint y: 346, endPoint x: 466, endPoint y: 346, distance: 84.6
click at [470, 346] on input "Gregory K. Crews" at bounding box center [528, 341] width 117 height 19
click at [536, 339] on input "Gregory K. Crews" at bounding box center [528, 341] width 117 height 19
drag, startPoint x: 536, startPoint y: 339, endPoint x: 471, endPoint y: 342, distance: 65.6
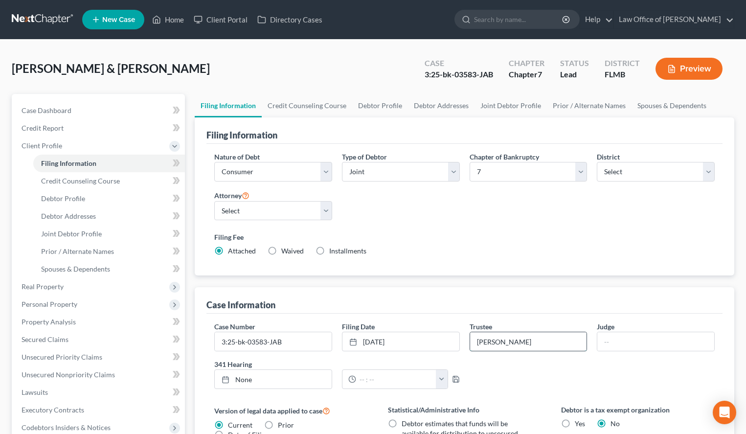
click at [471, 342] on input "Gregory K. Crews" at bounding box center [528, 341] width 117 height 19
click at [534, 267] on div "Nature of Debt Select Business Consumer Other Nature of Business Select Clearin…" at bounding box center [464, 210] width 516 height 132
type input "10/9/2025"
click at [289, 376] on link "None" at bounding box center [273, 379] width 117 height 19
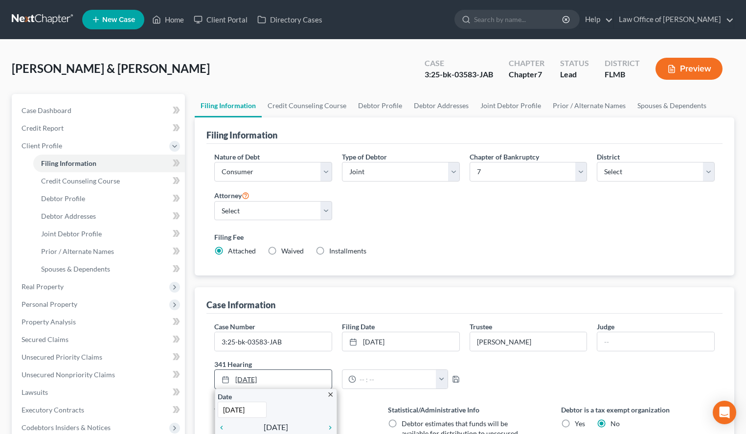
scroll to position [50, 0]
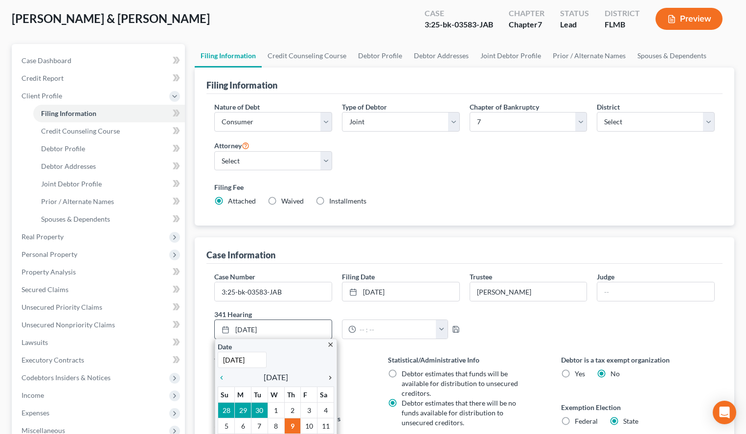
click at [329, 378] on icon "chevron_right" at bounding box center [327, 378] width 13 height 8
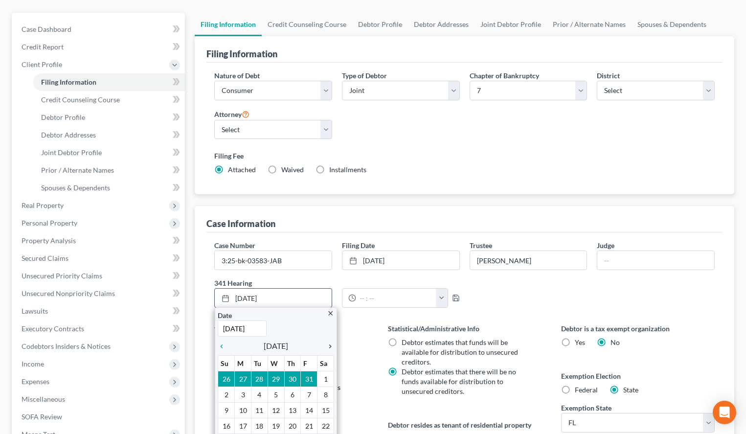
scroll to position [100, 0]
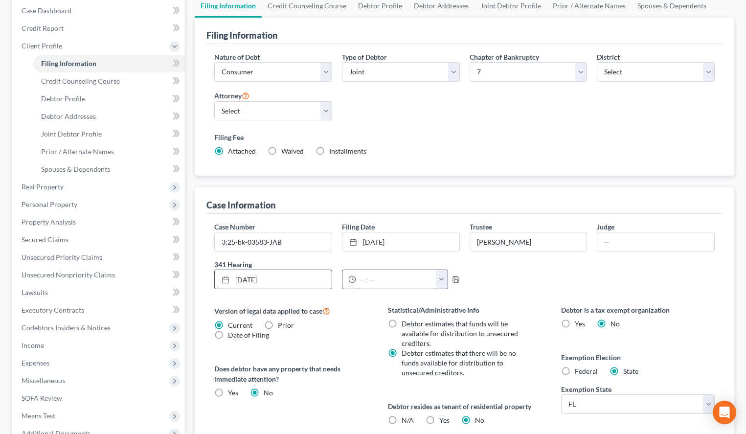
click at [408, 277] on input "text" at bounding box center [396, 279] width 80 height 19
type input "12:30 PM"
click at [460, 281] on div "12:30 PM 12:00am 12:30am 1:00am 1:30am 2:00am 2:30am 3:00am 3:30am 4:00am 4:30a…" at bounding box center [401, 279] width 128 height 20
click at [456, 281] on icon "button" at bounding box center [456, 279] width 8 height 8
click at [663, 244] on input "text" at bounding box center [655, 241] width 117 height 19
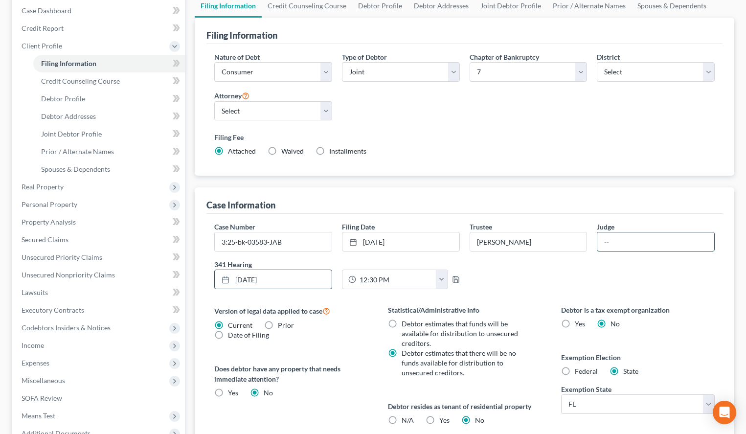
click at [654, 241] on input "text" at bounding box center [655, 241] width 117 height 19
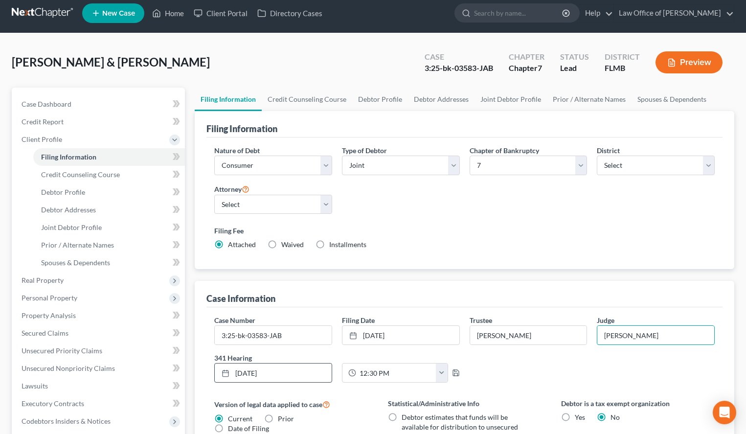
scroll to position [0, 0]
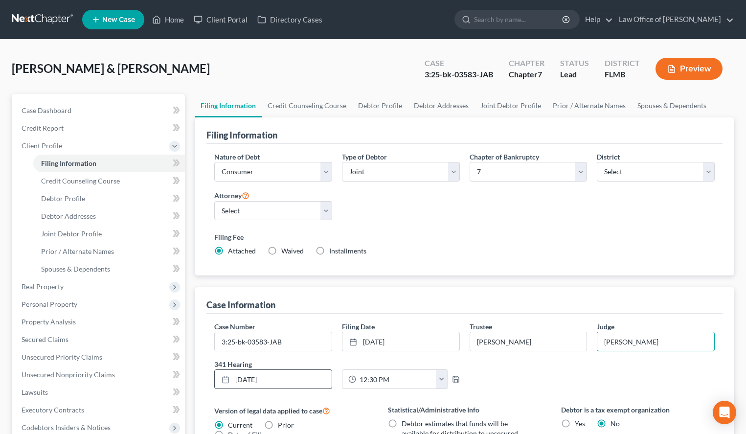
type input "Jacob A. Brown"
click at [44, 20] on link at bounding box center [43, 20] width 63 height 18
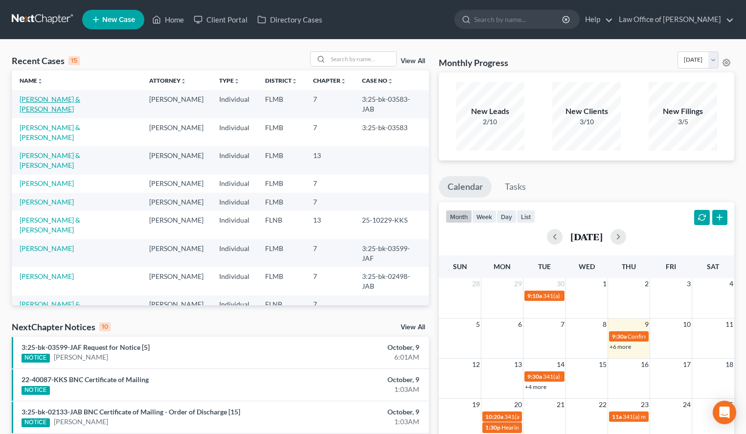
click at [38, 99] on link "[PERSON_NAME] & [PERSON_NAME]" at bounding box center [50, 104] width 61 height 18
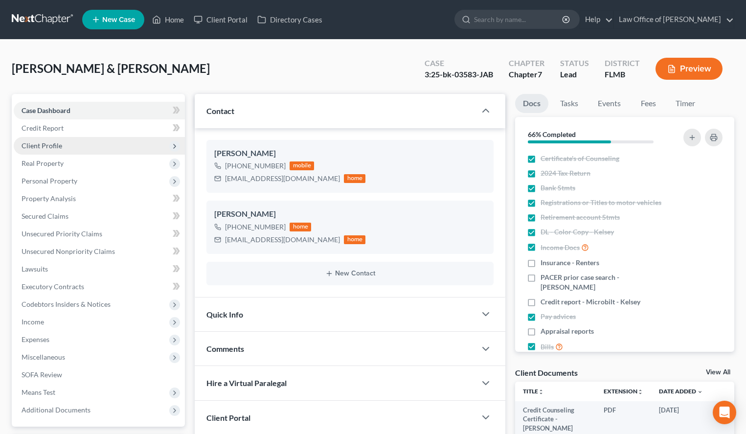
click at [98, 152] on span "Client Profile" at bounding box center [99, 146] width 171 height 18
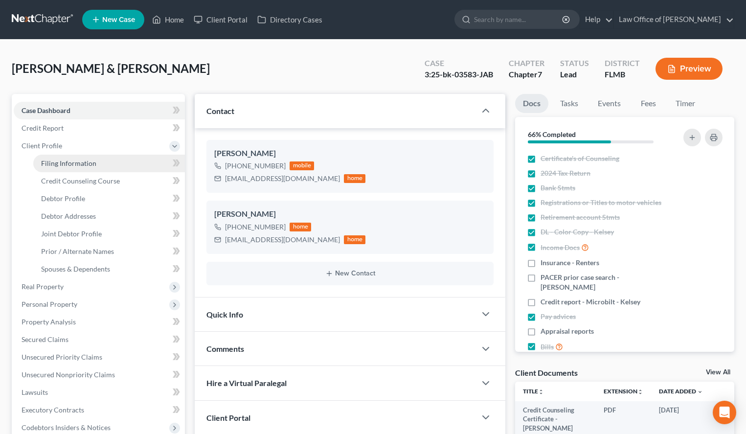
click at [130, 163] on link "Filing Information" at bounding box center [109, 164] width 152 height 18
select select "1"
select select "0"
select select "9"
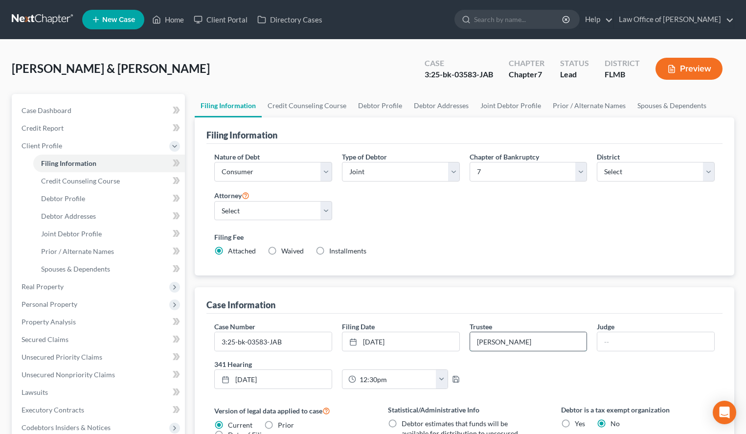
drag, startPoint x: 540, startPoint y: 347, endPoint x: 473, endPoint y: 335, distance: 67.6
click at [473, 335] on input "[PERSON_NAME]" at bounding box center [528, 341] width 117 height 19
click at [553, 198] on div "Nature of Debt Select Business Consumer Other Nature of Business Select Clearin…" at bounding box center [464, 208] width 510 height 112
drag, startPoint x: 182, startPoint y: 66, endPoint x: 11, endPoint y: 67, distance: 171.1
click at [11, 67] on div "Cunningham, Kelsey & Cameron Upgraded Case 3:25-bk-03583-JAB Chapter Chapter 7 …" at bounding box center [373, 348] width 746 height 617
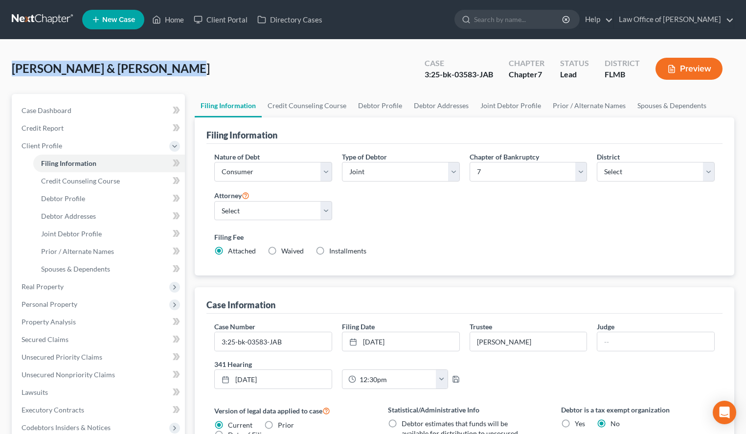
copy span "[PERSON_NAME] & [PERSON_NAME]"
click at [639, 344] on input "text" at bounding box center [655, 341] width 117 height 19
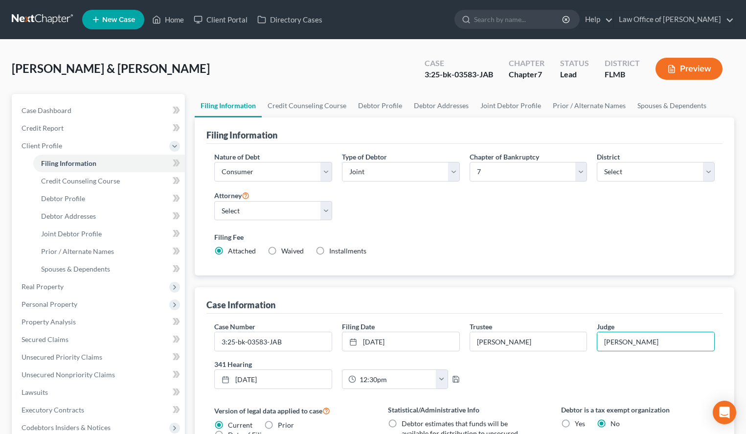
type input "Jacob A. Brown"
click at [59, 21] on link at bounding box center [43, 20] width 63 height 18
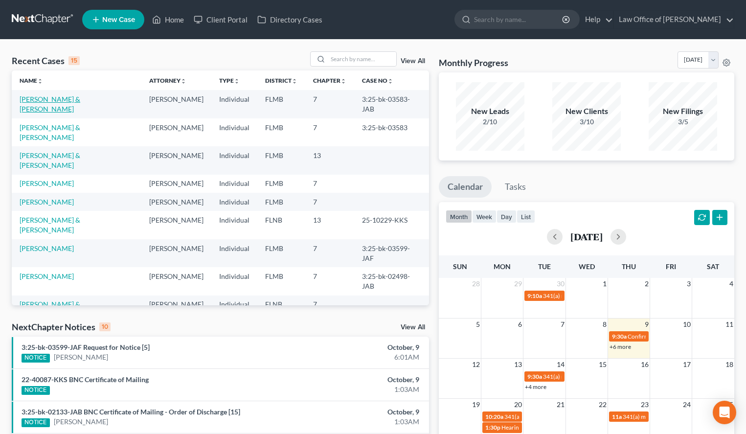
click at [80, 99] on link "[PERSON_NAME] & [PERSON_NAME]" at bounding box center [50, 104] width 61 height 18
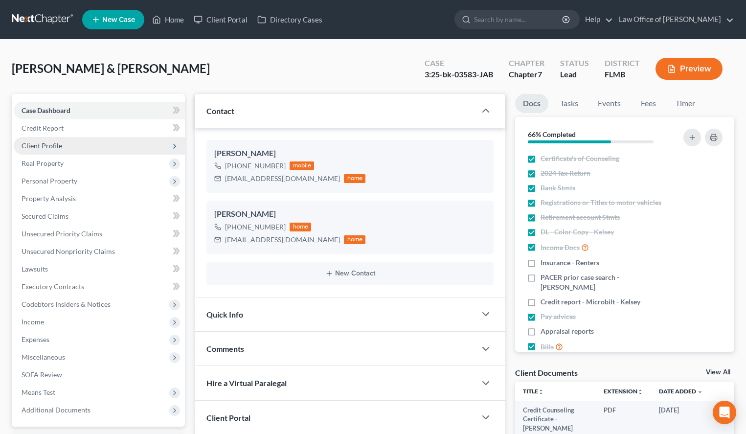
click at [125, 141] on span "Client Profile" at bounding box center [99, 146] width 171 height 18
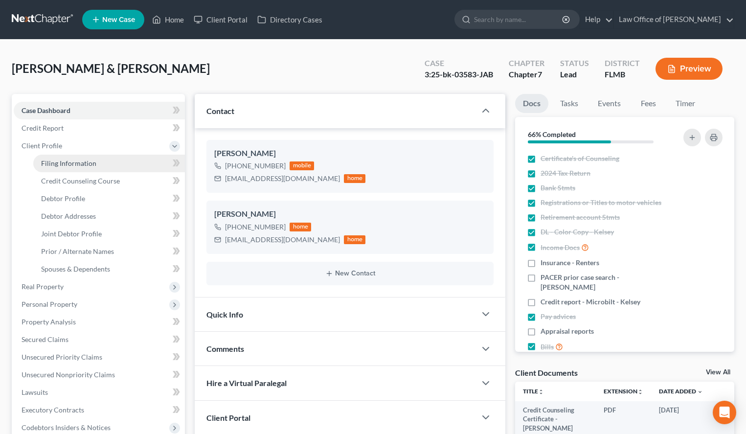
click at [123, 155] on link "Filing Information" at bounding box center [109, 164] width 152 height 18
select select "1"
select select "0"
select select "9"
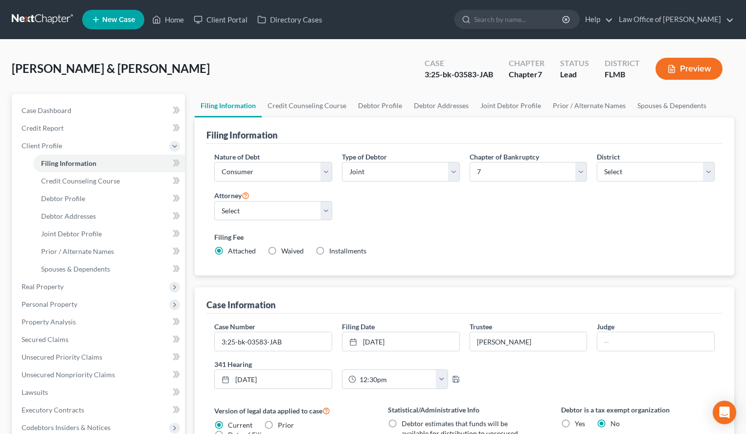
click at [24, 11] on link at bounding box center [43, 20] width 63 height 18
